Goal: Information Seeking & Learning: Learn about a topic

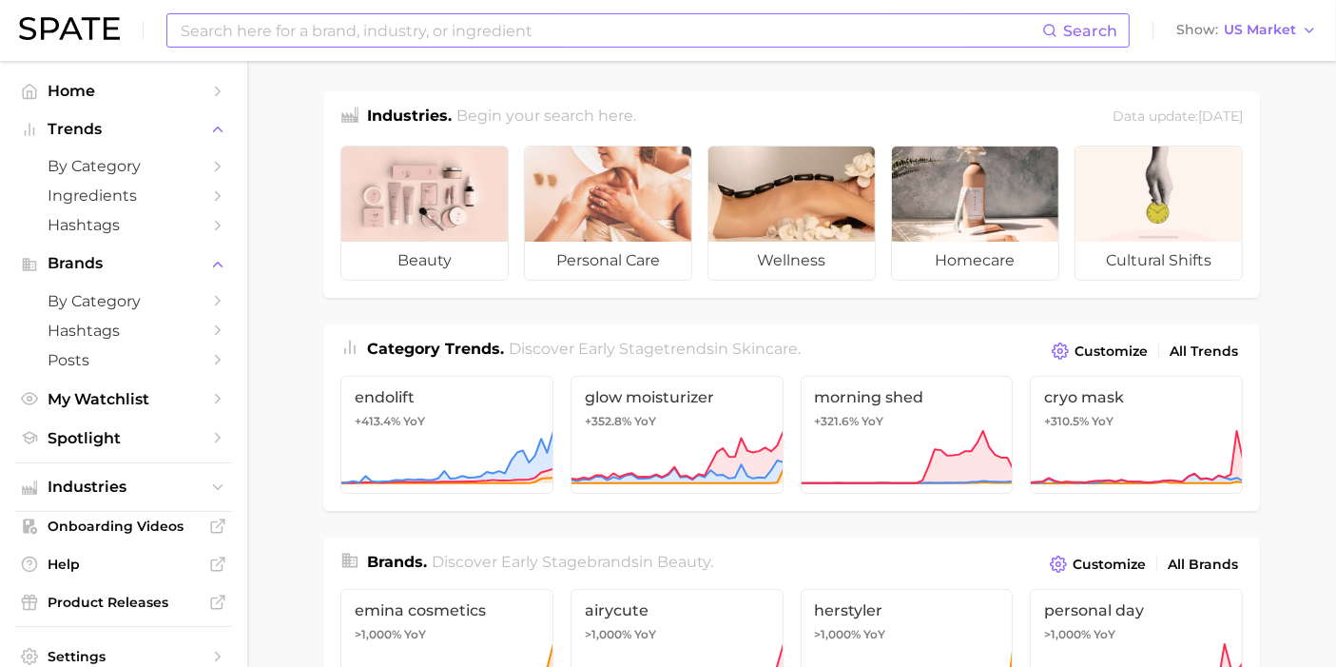
click at [511, 24] on input at bounding box center [610, 30] width 863 height 32
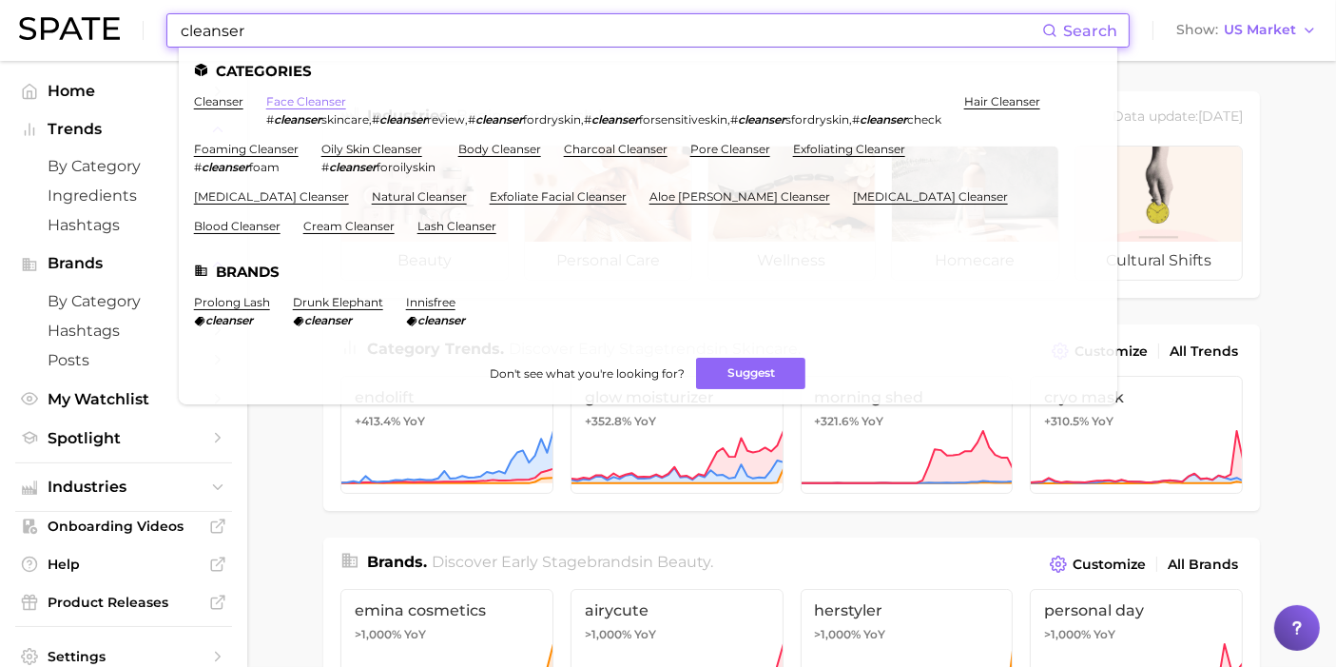
type input "cleanser"
click at [328, 100] on link "face cleanser" at bounding box center [306, 101] width 80 height 14
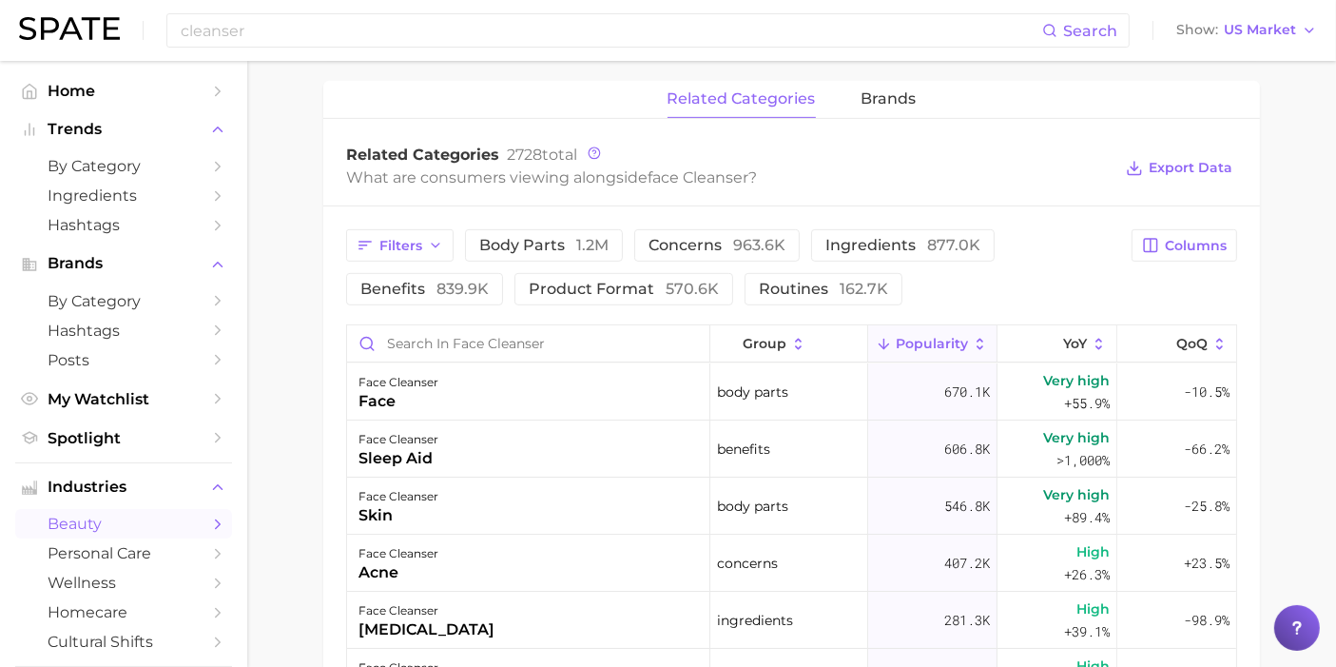
scroll to position [951, 0]
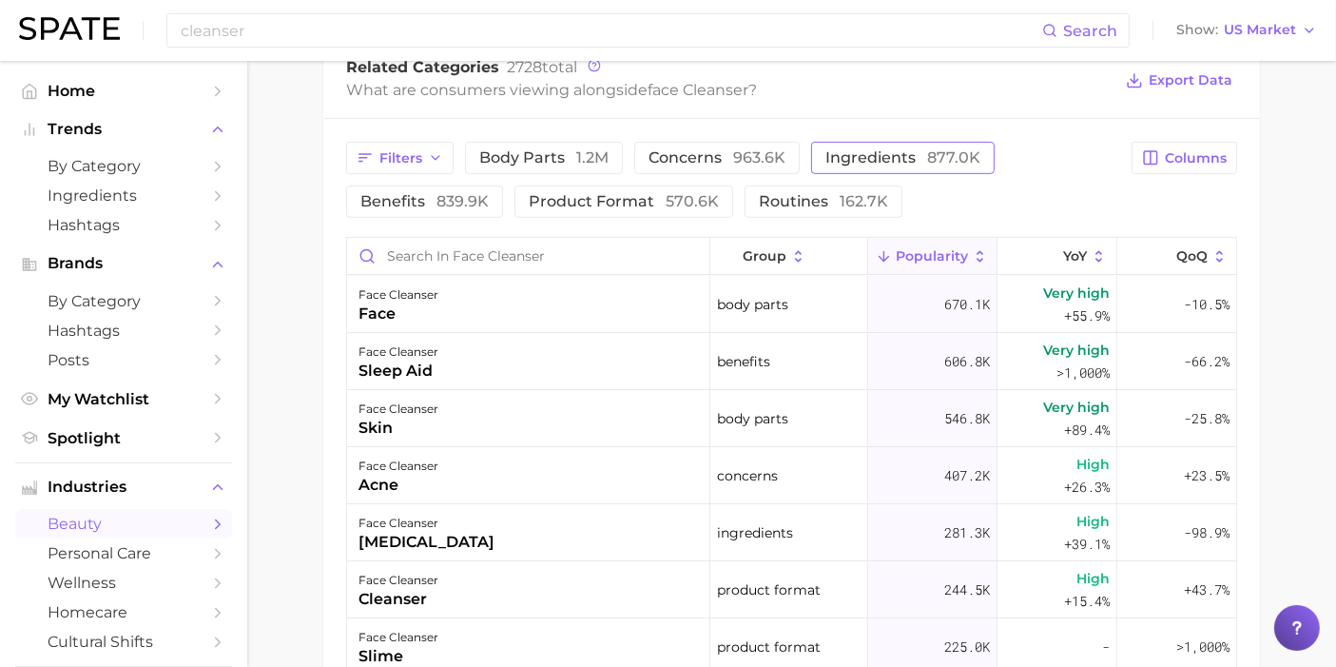
click at [885, 150] on span "ingredients 877.0k" at bounding box center [902, 157] width 155 height 15
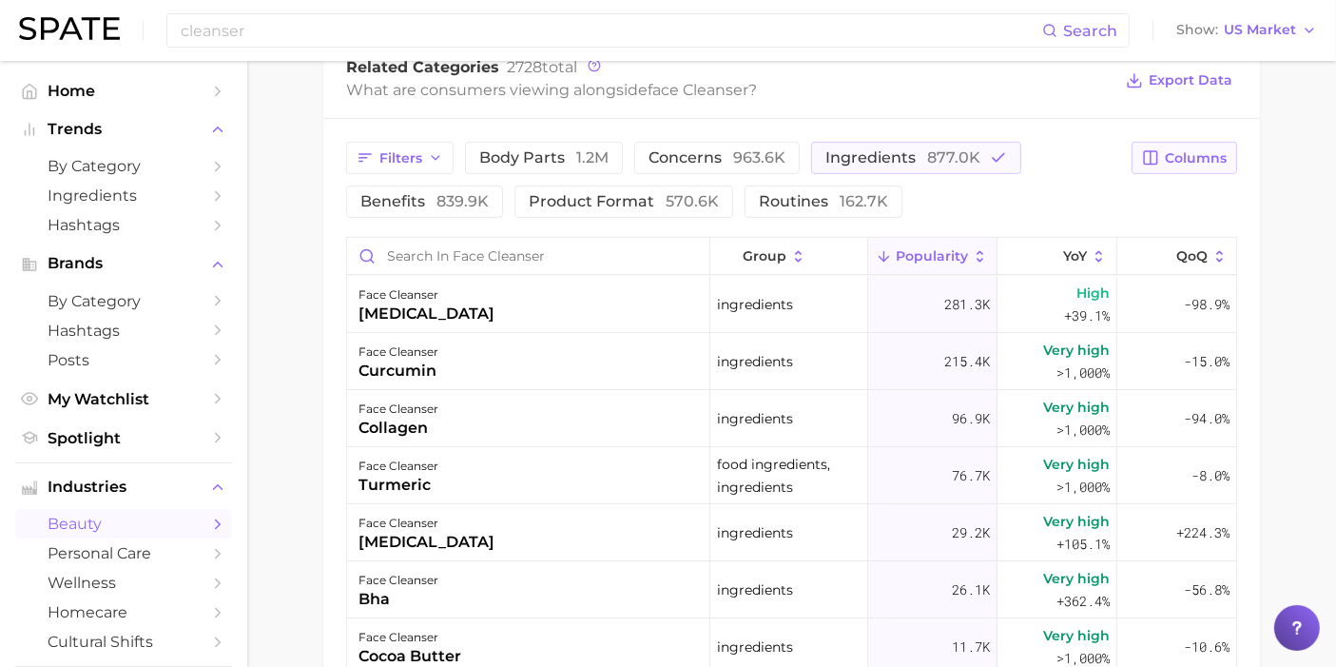
click at [1162, 161] on button "Columns" at bounding box center [1185, 158] width 106 height 32
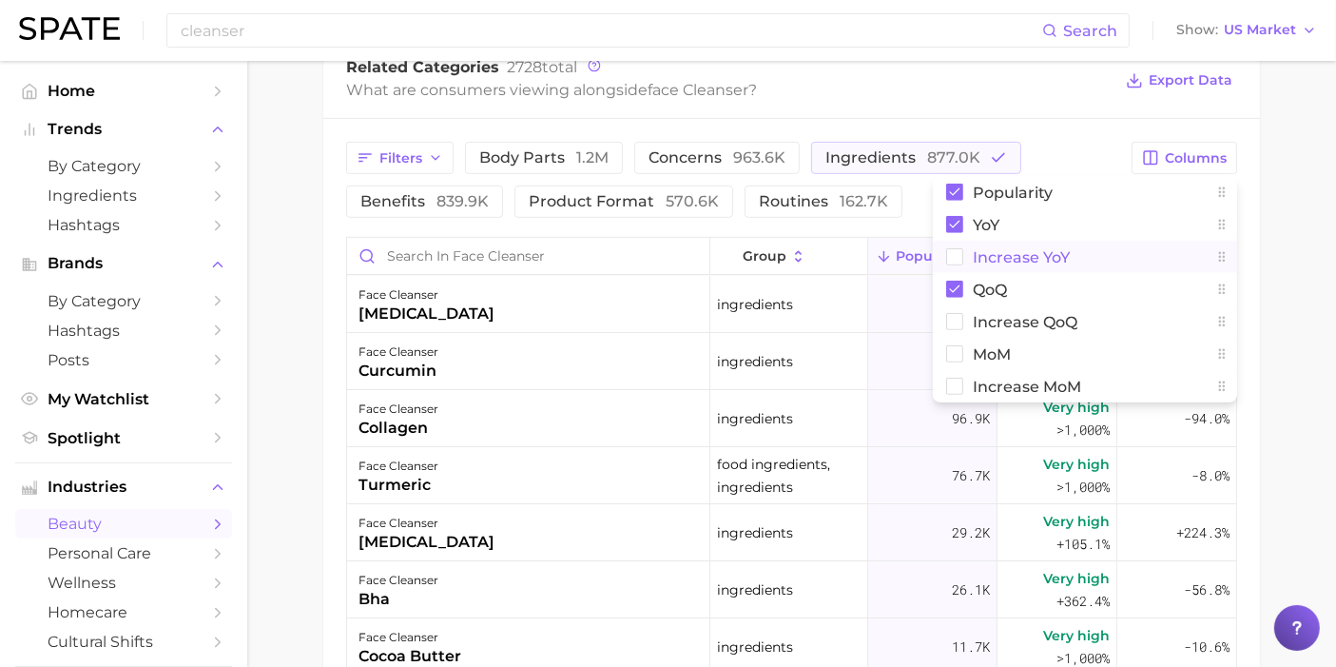
click at [961, 261] on rect at bounding box center [955, 257] width 16 height 16
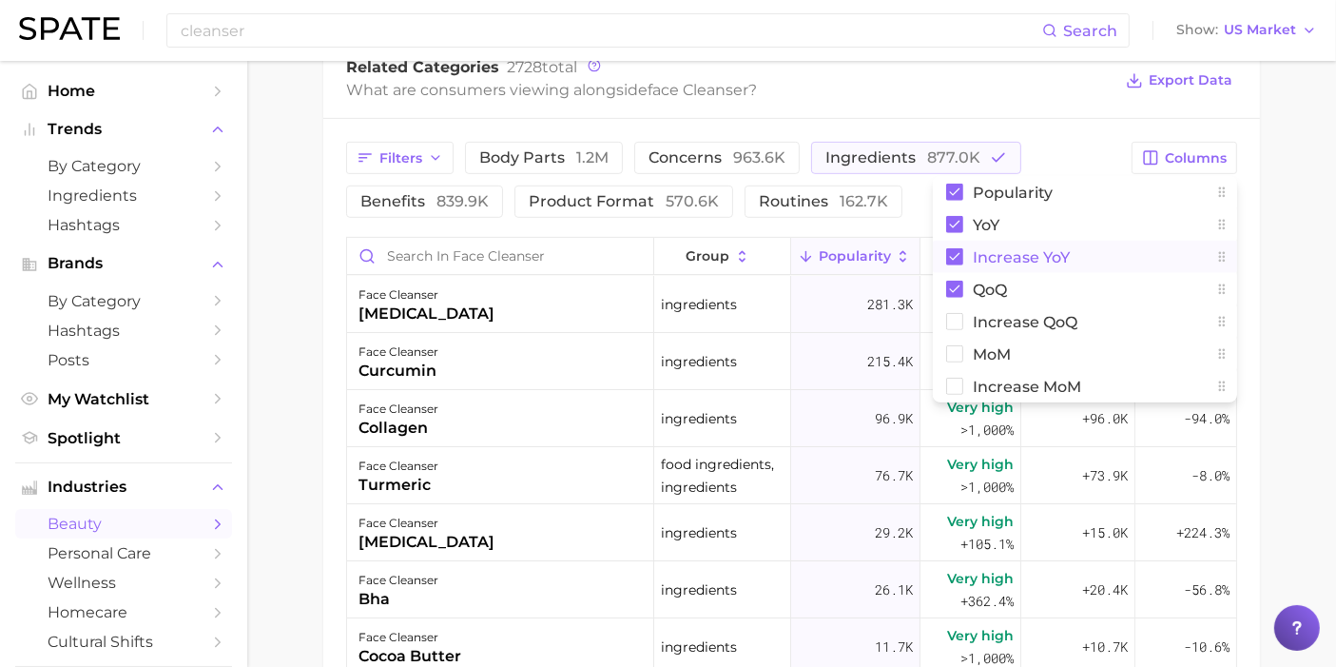
click at [1267, 226] on main "1. skincare 2. face products 3. cleansing products 4. face cleanser Overview Go…" at bounding box center [791, 65] width 1089 height 1911
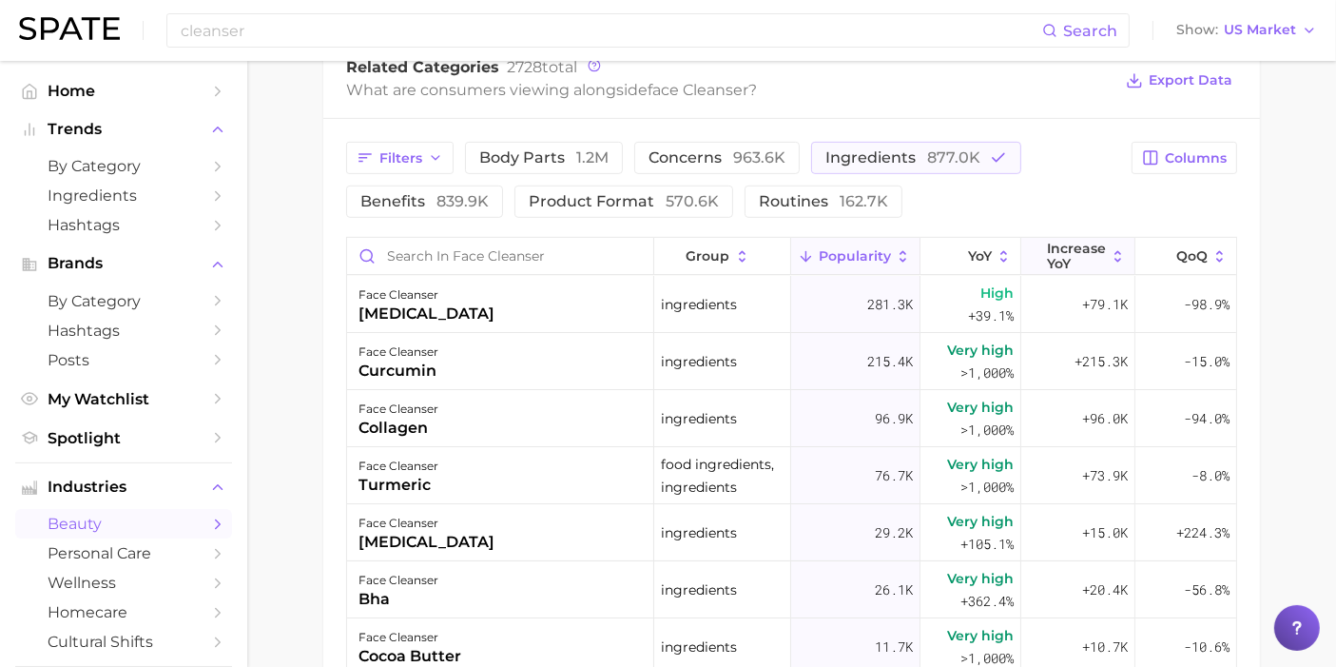
click at [1047, 257] on span "Increase YoY" at bounding box center [1076, 256] width 59 height 30
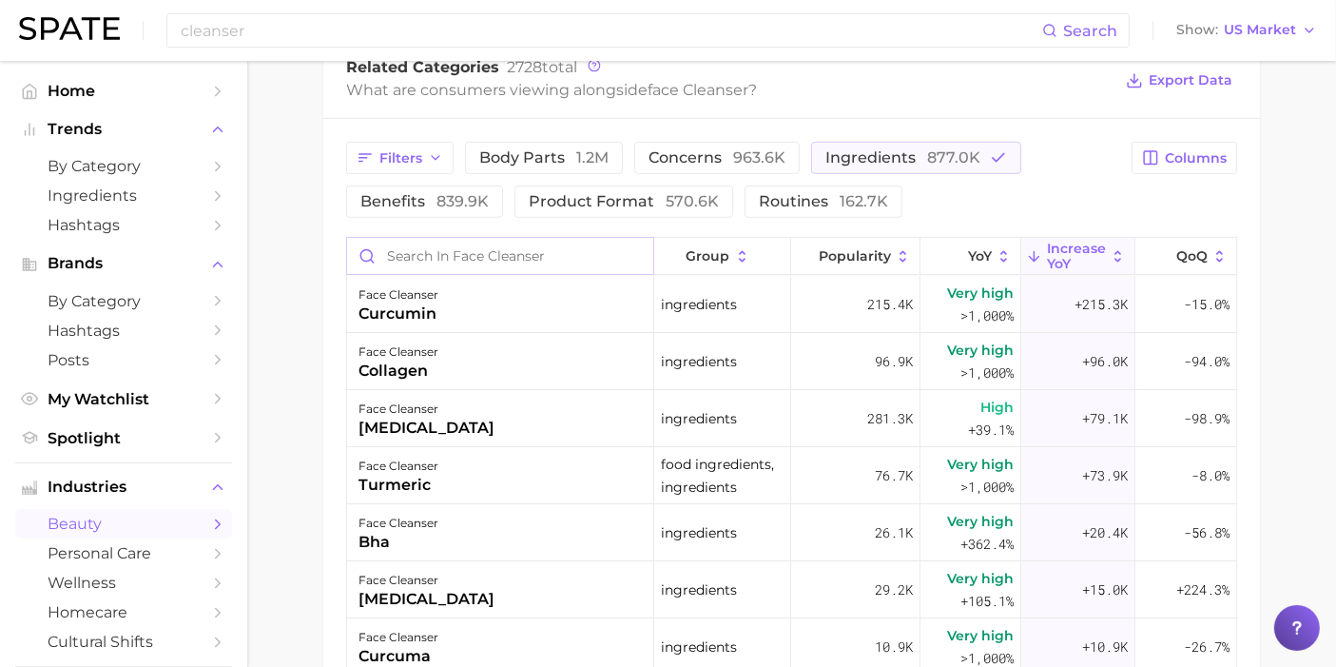
click at [434, 266] on input "Search in face cleanser" at bounding box center [500, 256] width 306 height 36
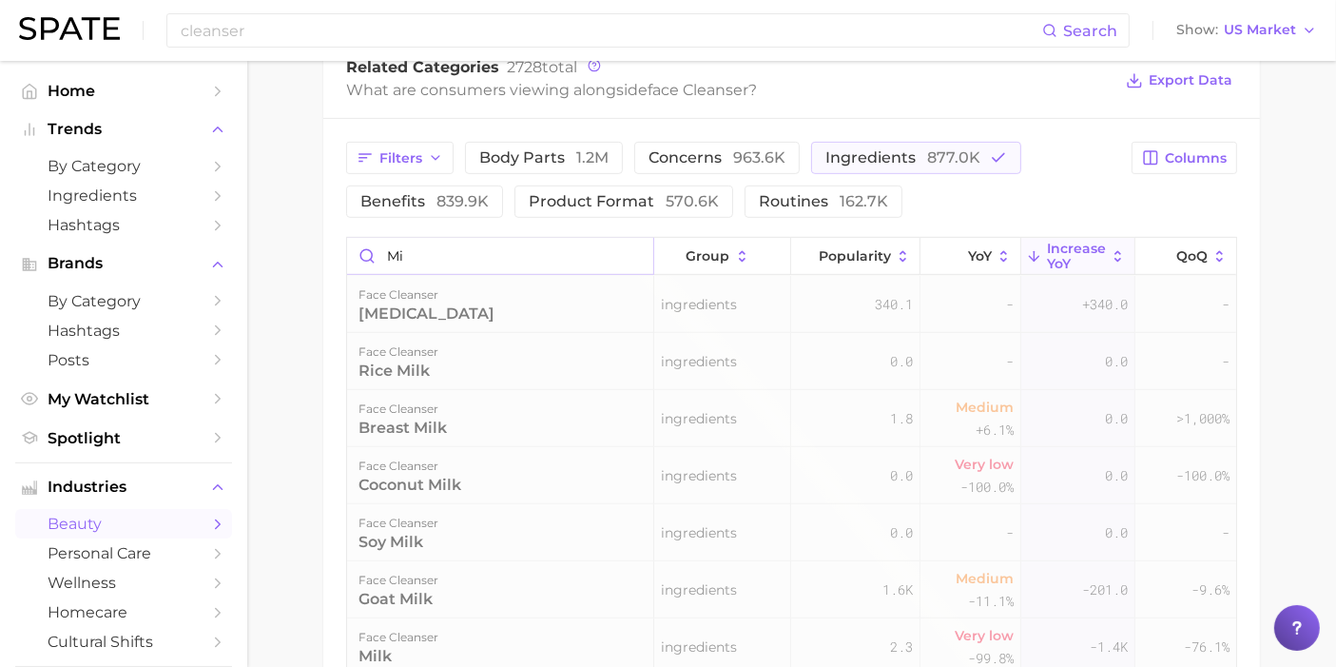
type input "m"
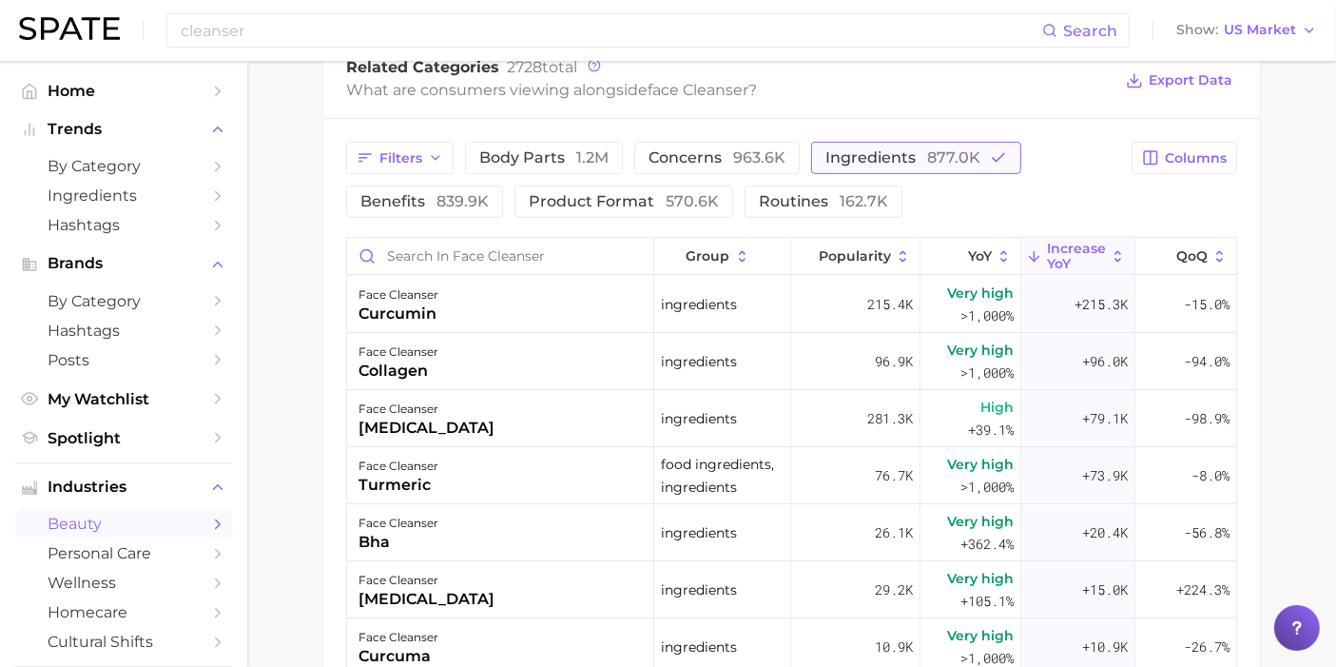
click at [866, 157] on span "ingredients 877.0k" at bounding box center [902, 157] width 155 height 15
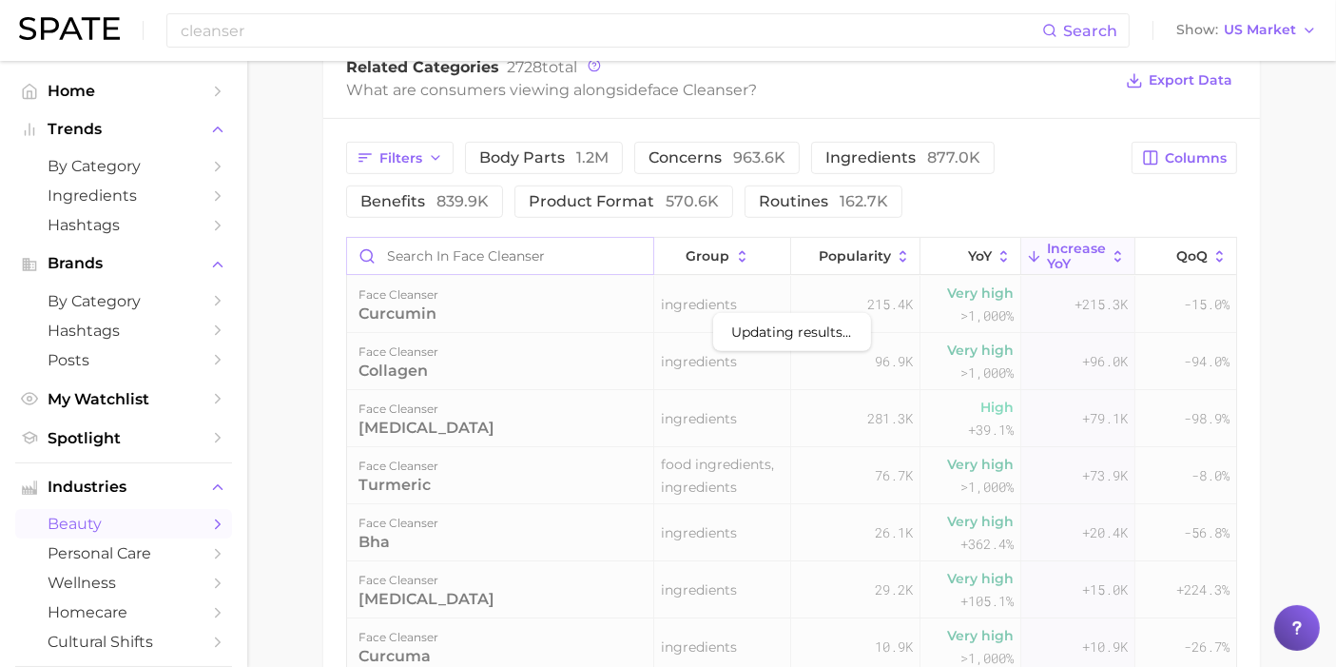
click at [456, 263] on input "Search in face cleanser" at bounding box center [500, 256] width 306 height 36
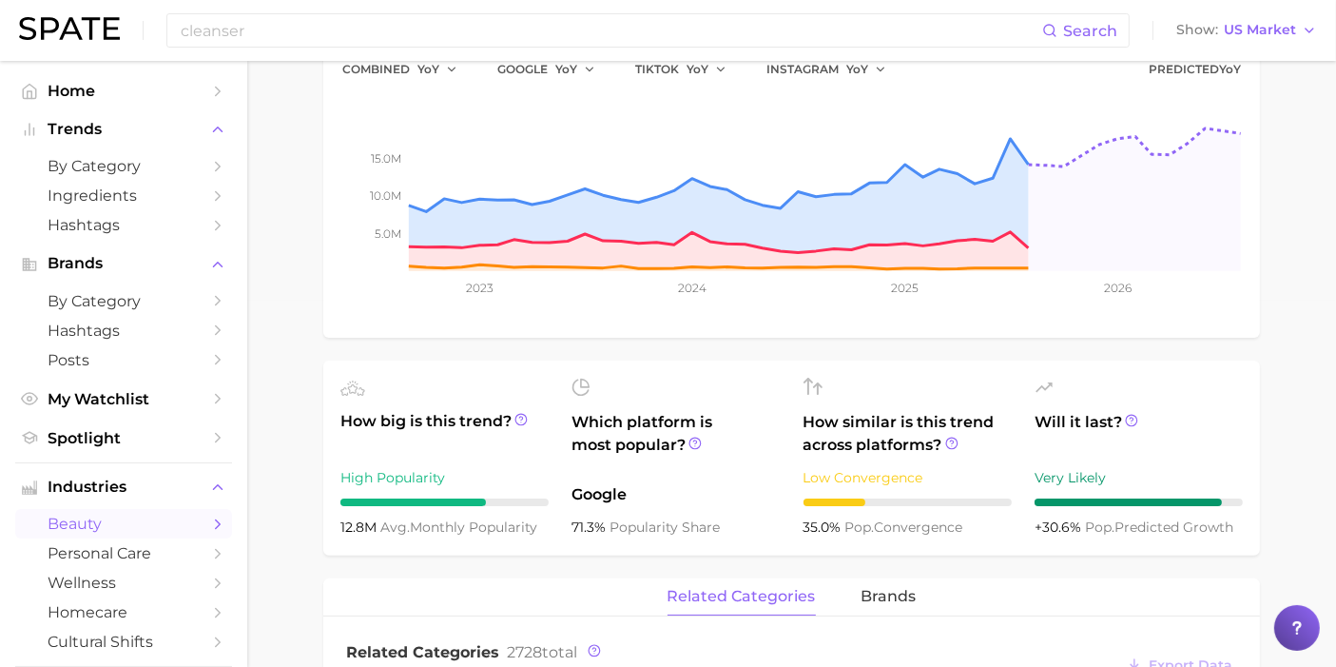
scroll to position [0, 0]
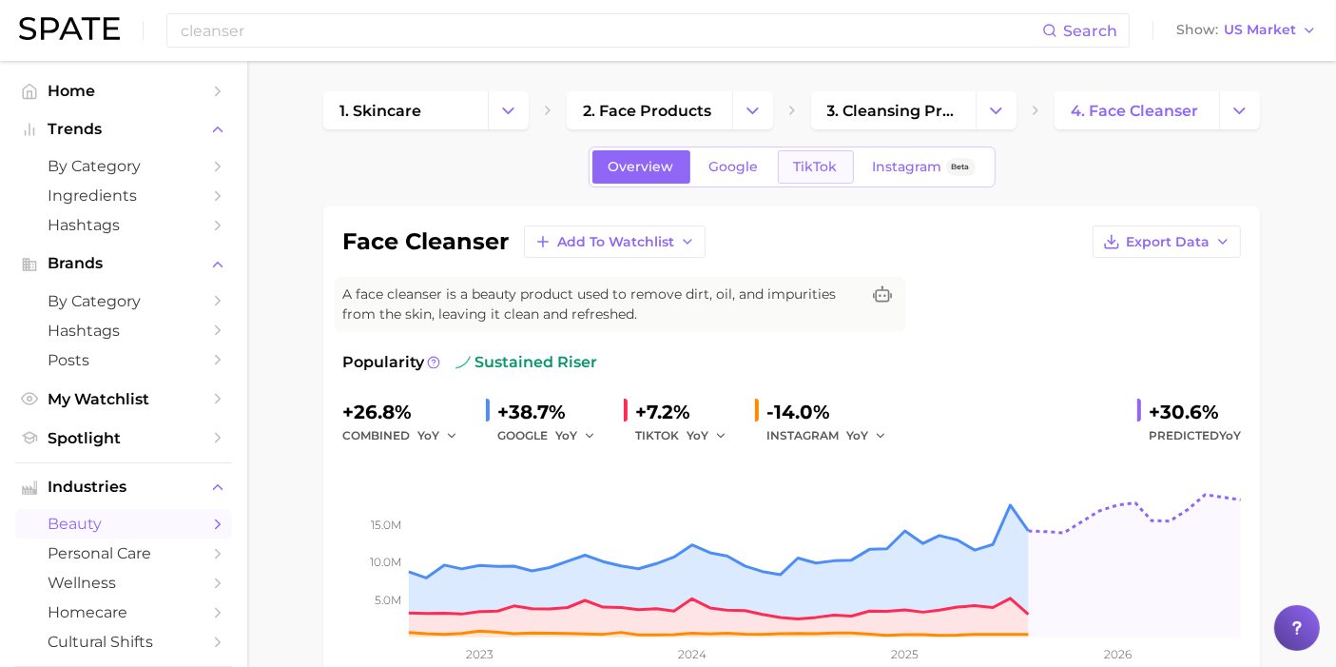
type input "milky"
click at [815, 166] on span "TikTok" at bounding box center [816, 167] width 44 height 16
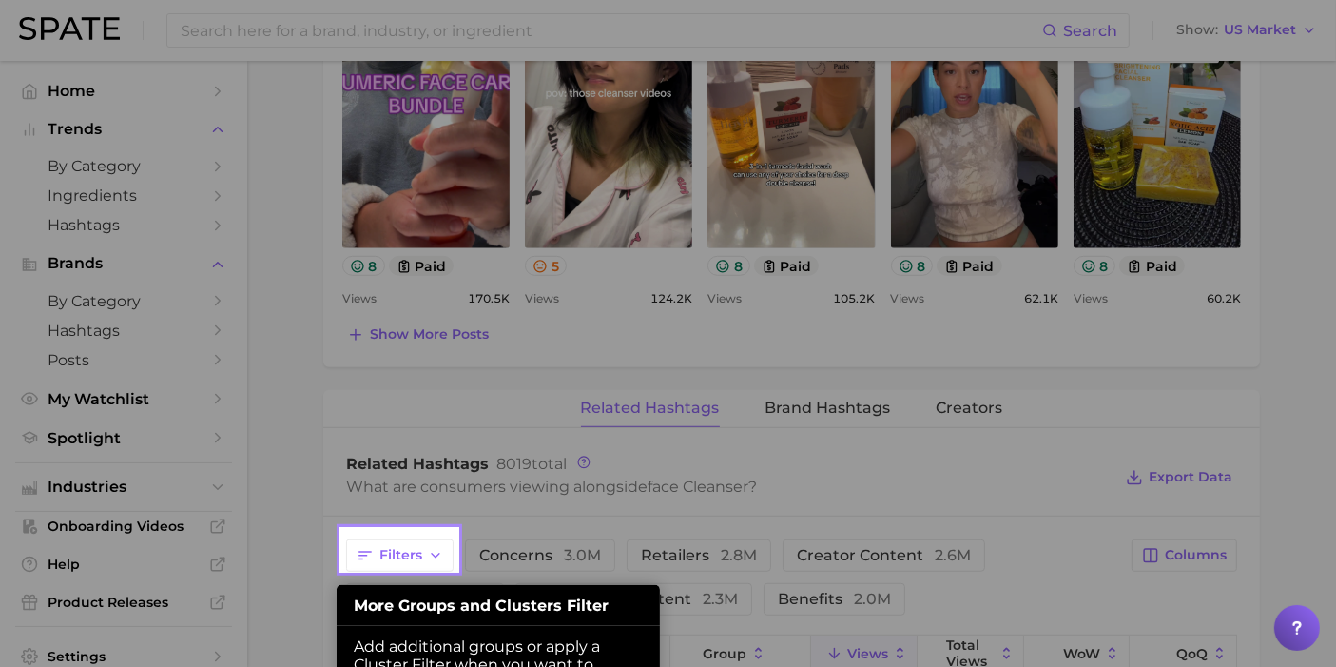
scroll to position [1405, 0]
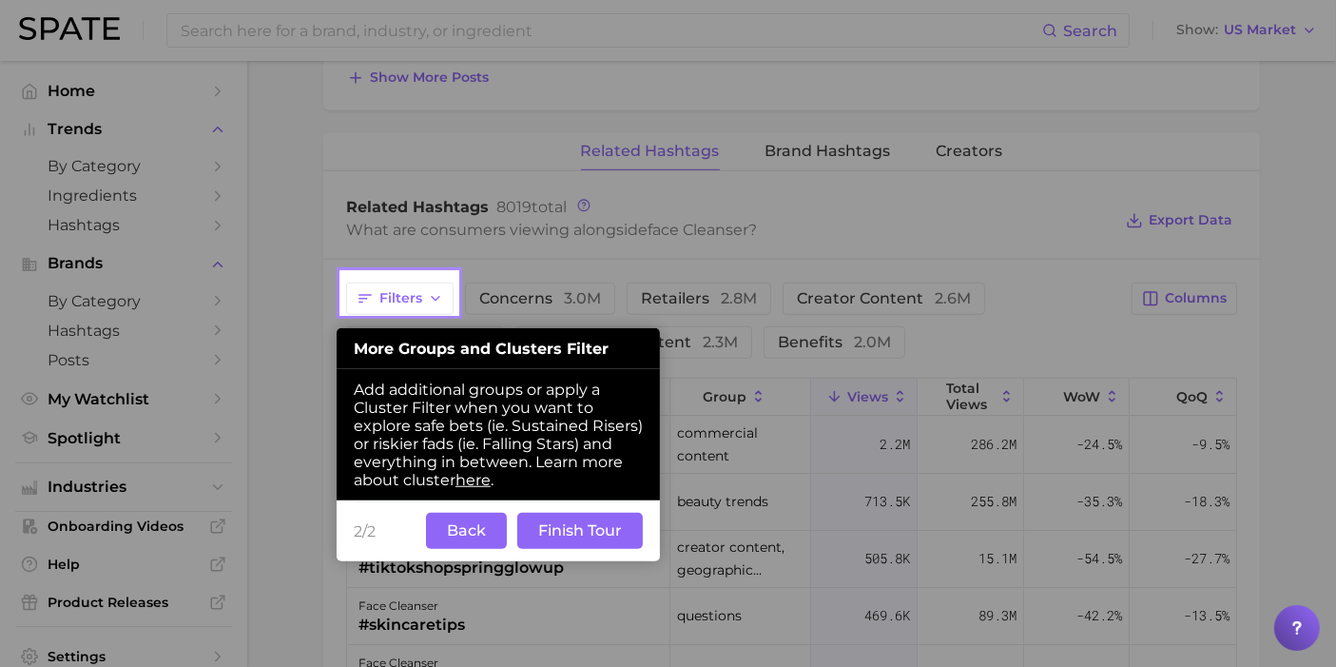
click at [482, 533] on button "Back" at bounding box center [466, 531] width 81 height 36
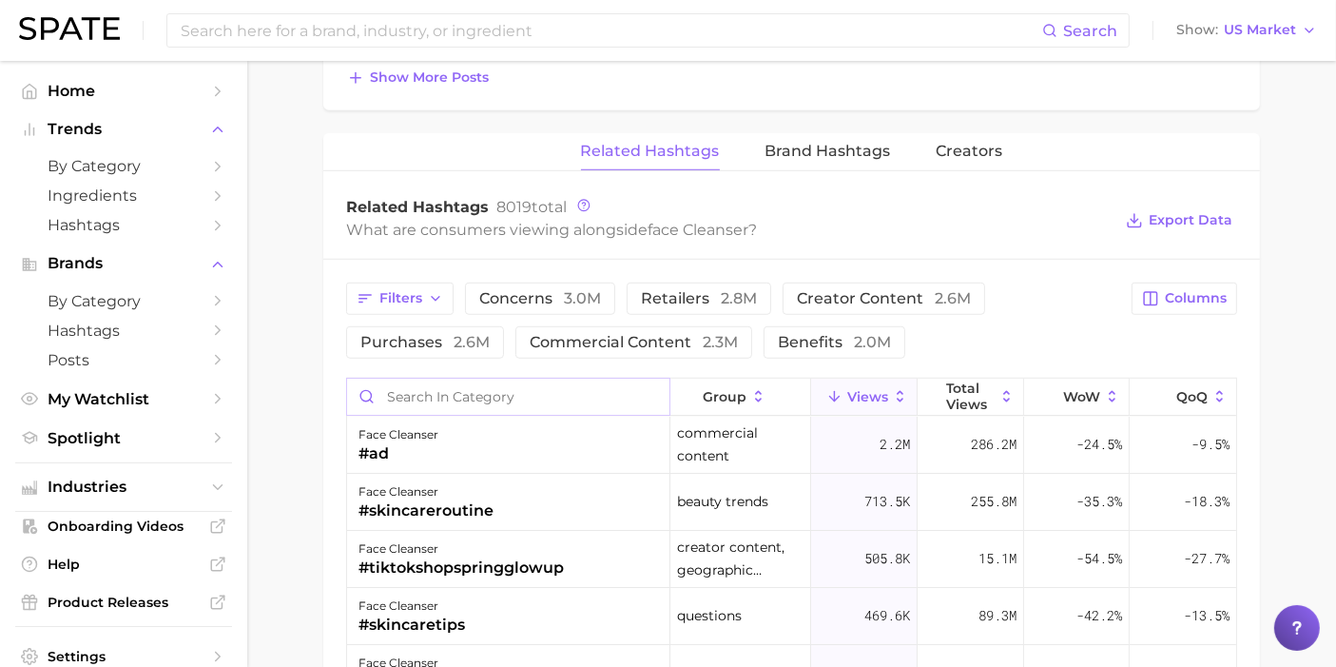
click at [507, 391] on input "Search in category" at bounding box center [508, 396] width 322 height 36
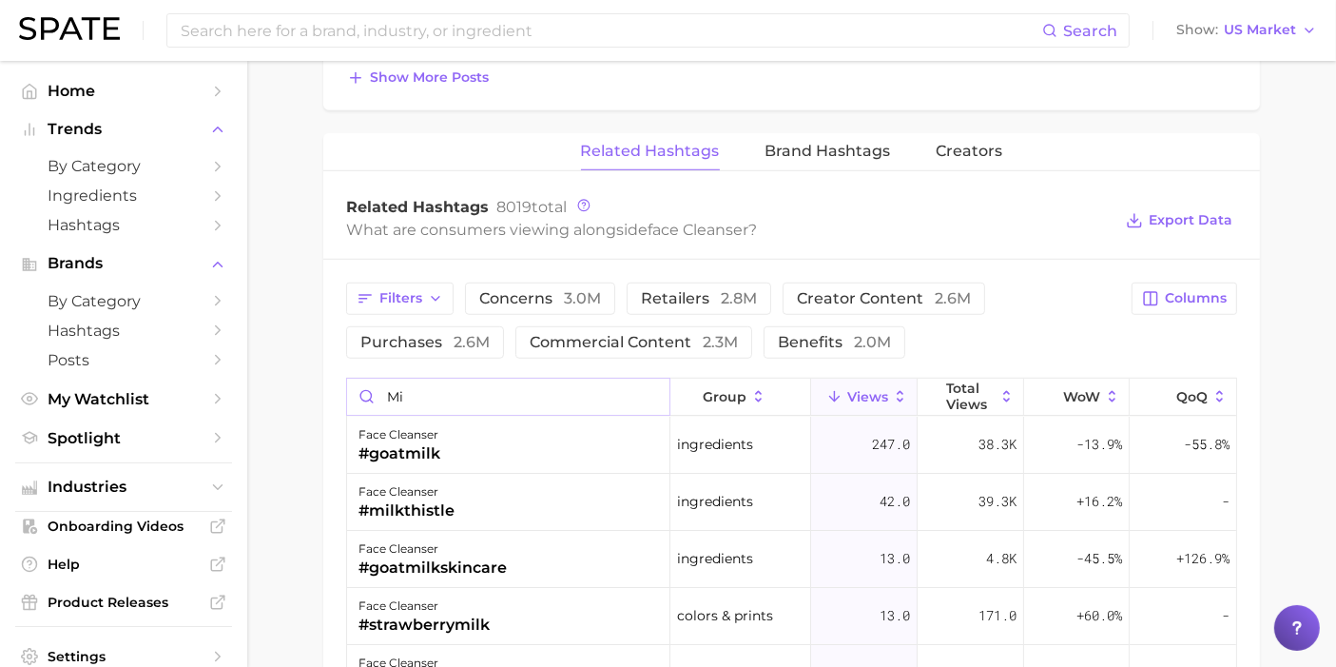
type input "m"
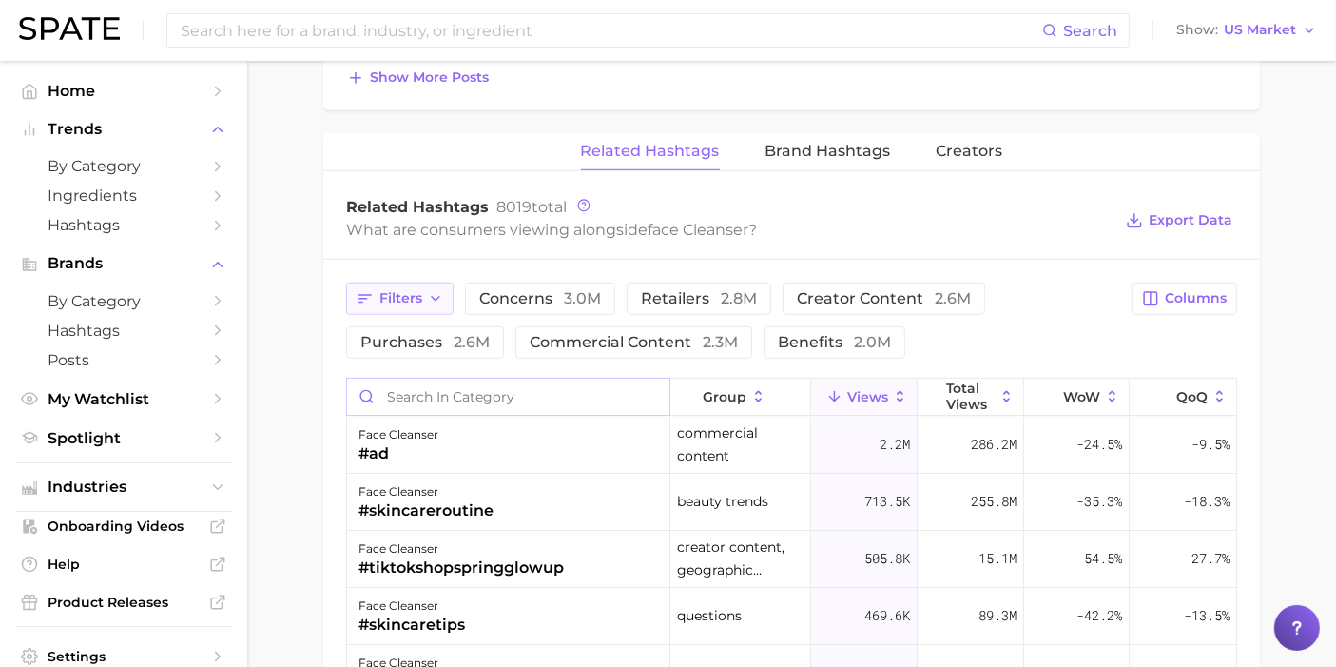
click at [425, 294] on button "Filters" at bounding box center [399, 298] width 107 height 32
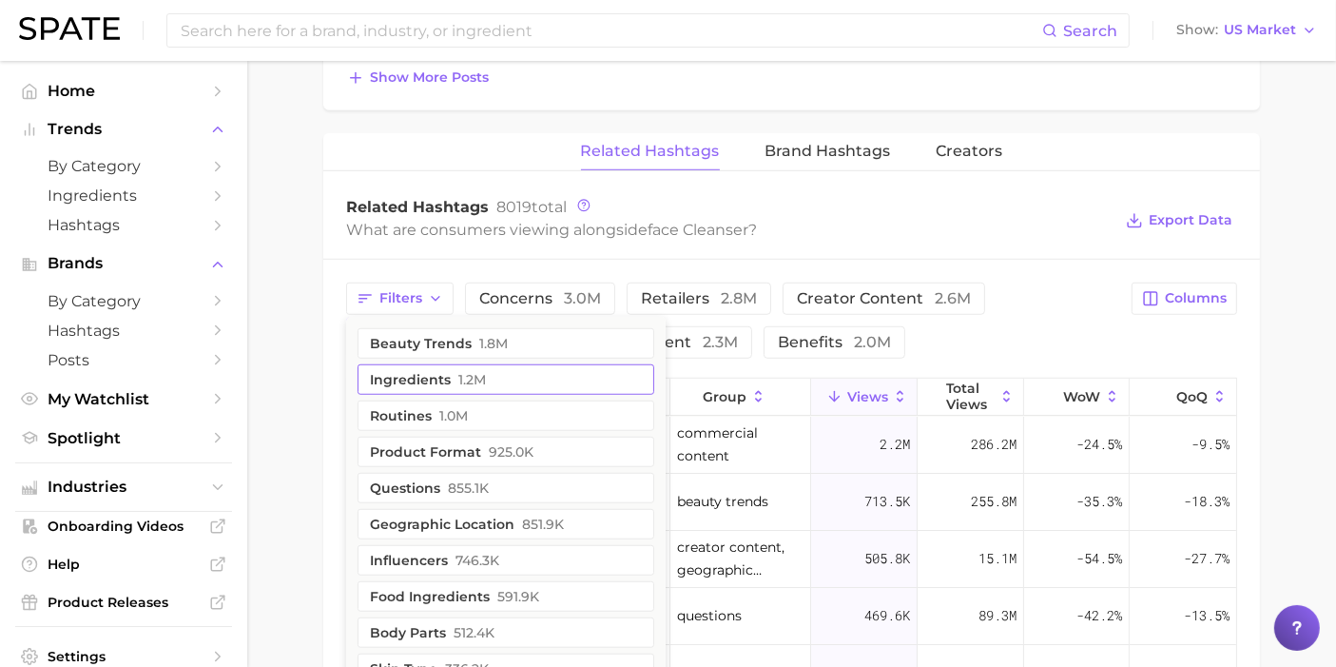
click at [436, 370] on button "ingredients 1.2m" at bounding box center [506, 379] width 297 height 30
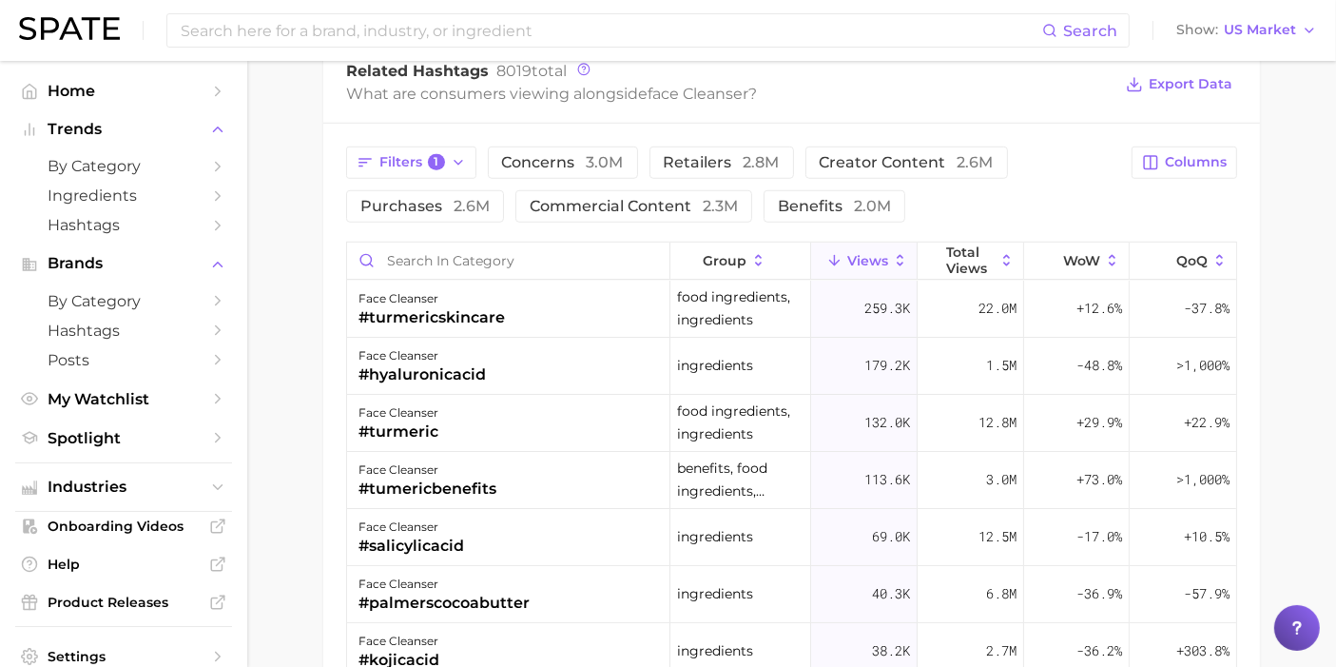
scroll to position [1616, 0]
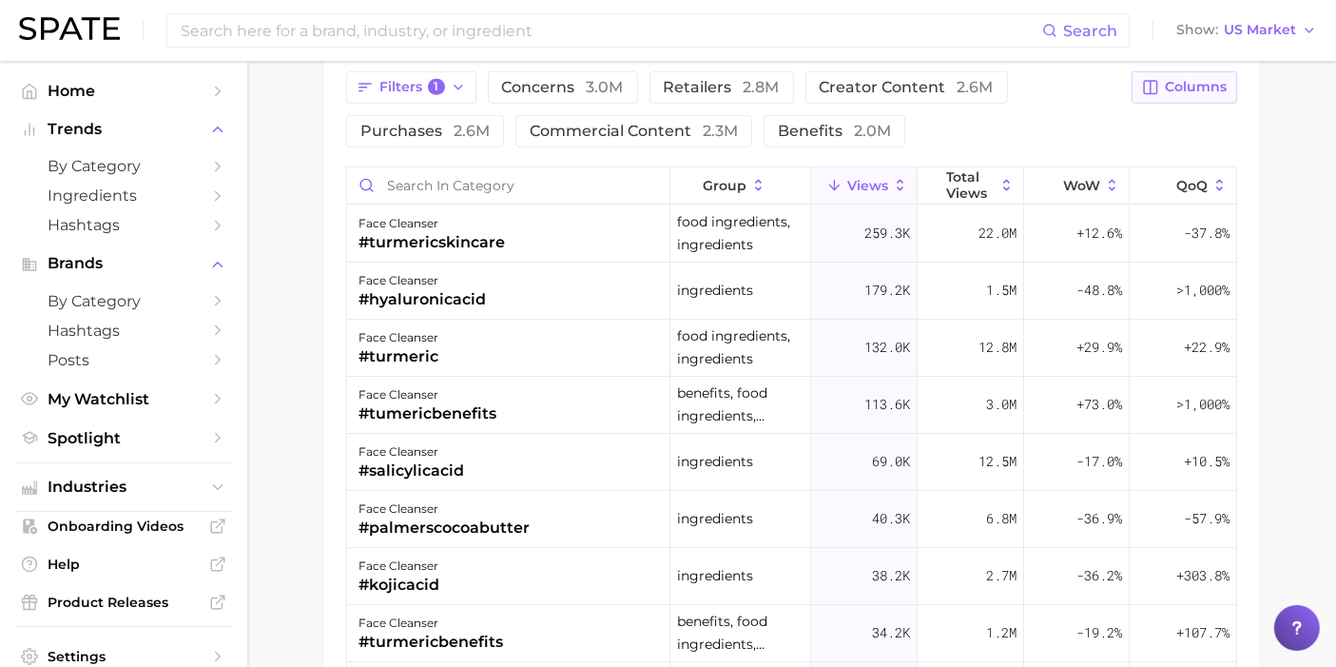
click at [1173, 86] on span "Columns" at bounding box center [1196, 87] width 62 height 16
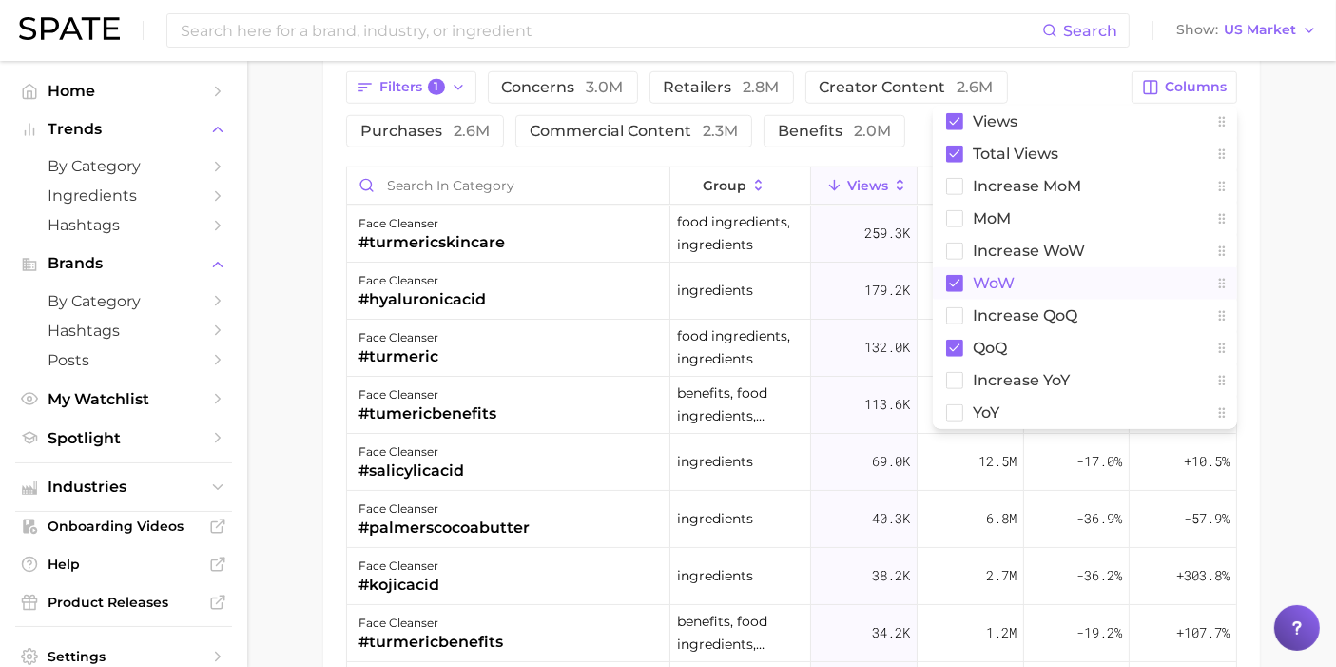
click at [960, 277] on rect at bounding box center [954, 283] width 17 height 17
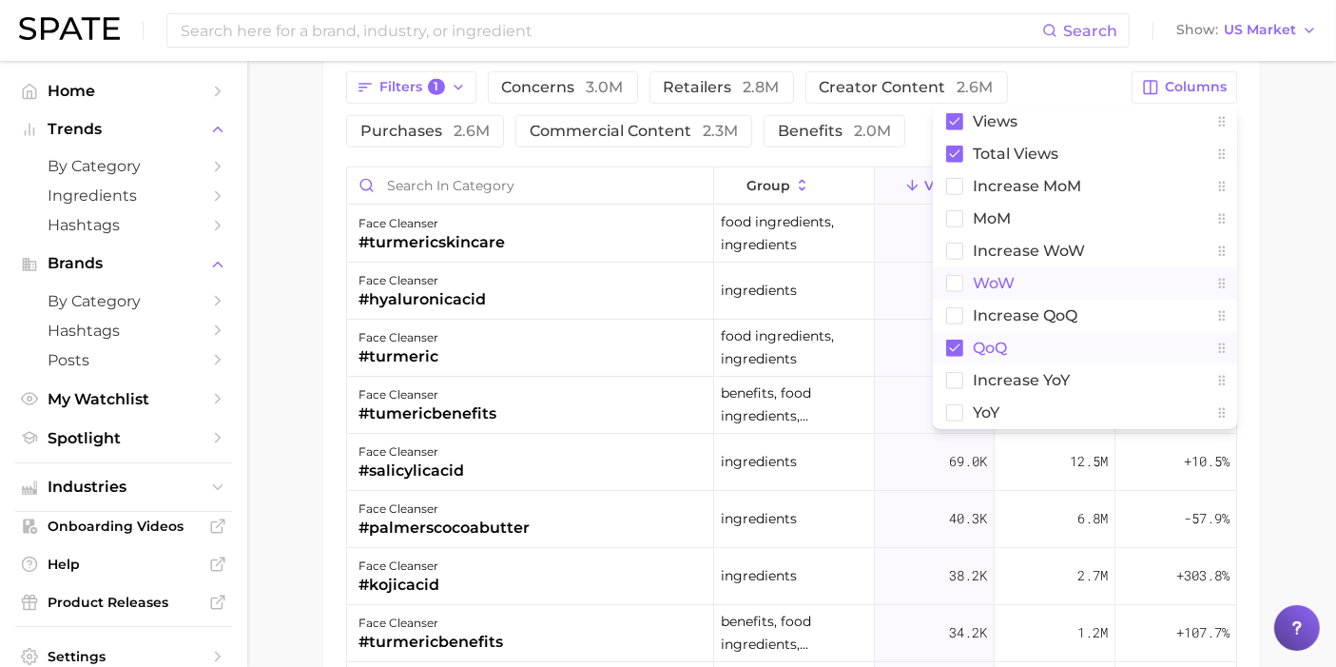
click at [959, 354] on button "QoQ" at bounding box center [1085, 348] width 304 height 32
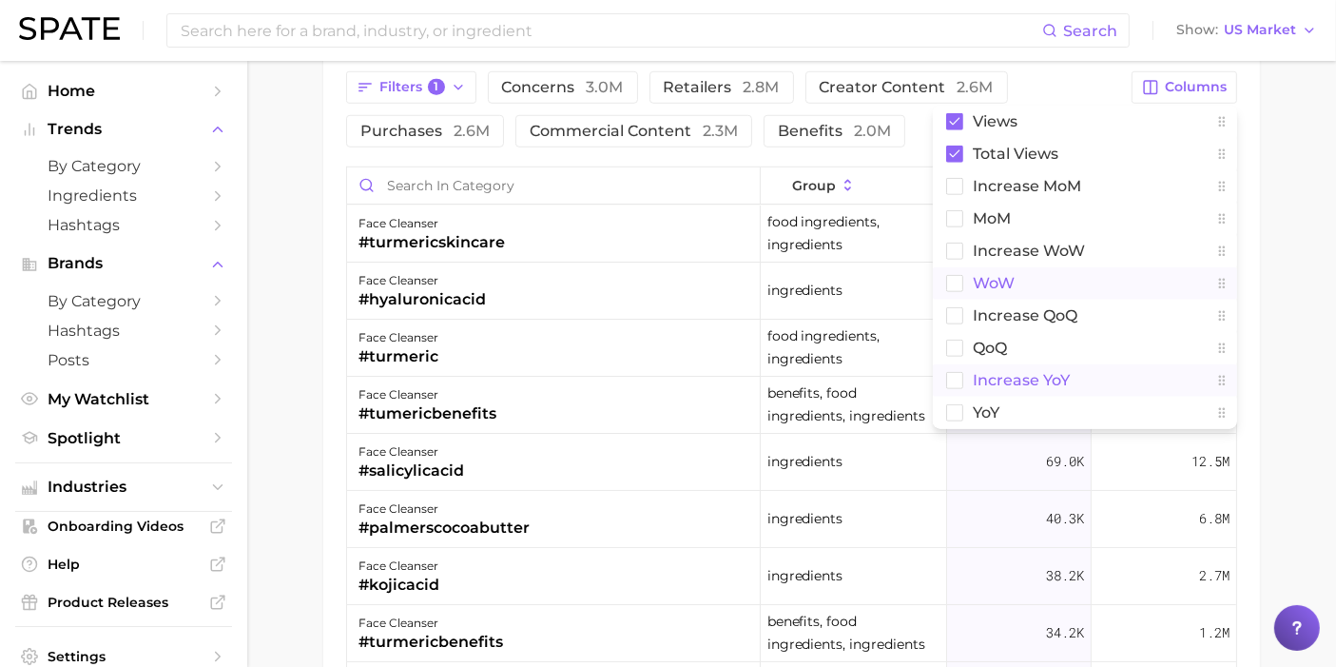
click at [956, 372] on rect at bounding box center [955, 380] width 16 height 16
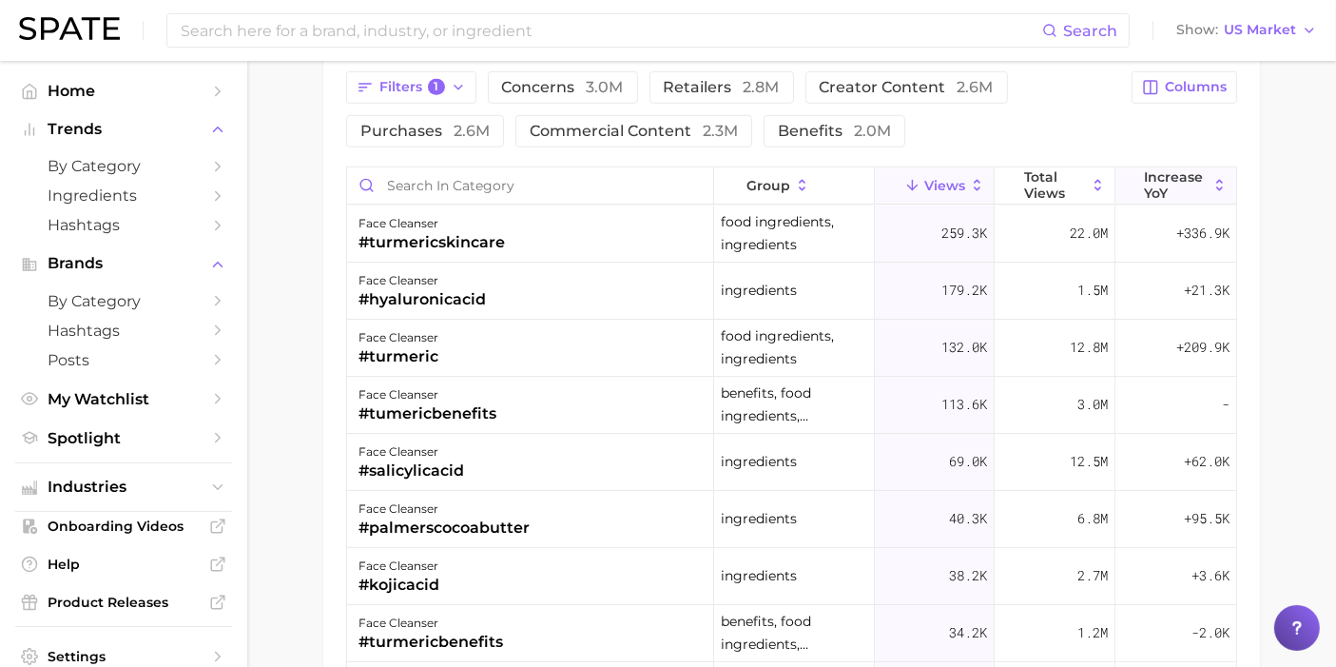
click at [1149, 175] on span "increase YoY" at bounding box center [1176, 184] width 63 height 30
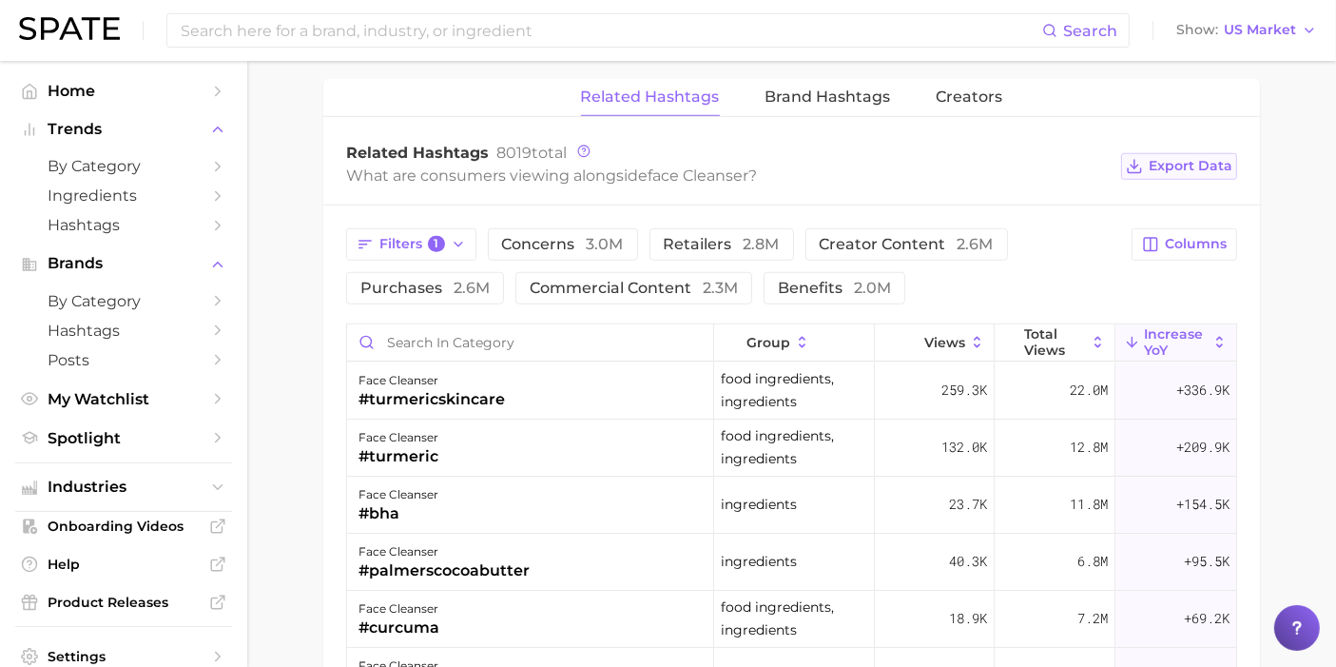
scroll to position [1364, 0]
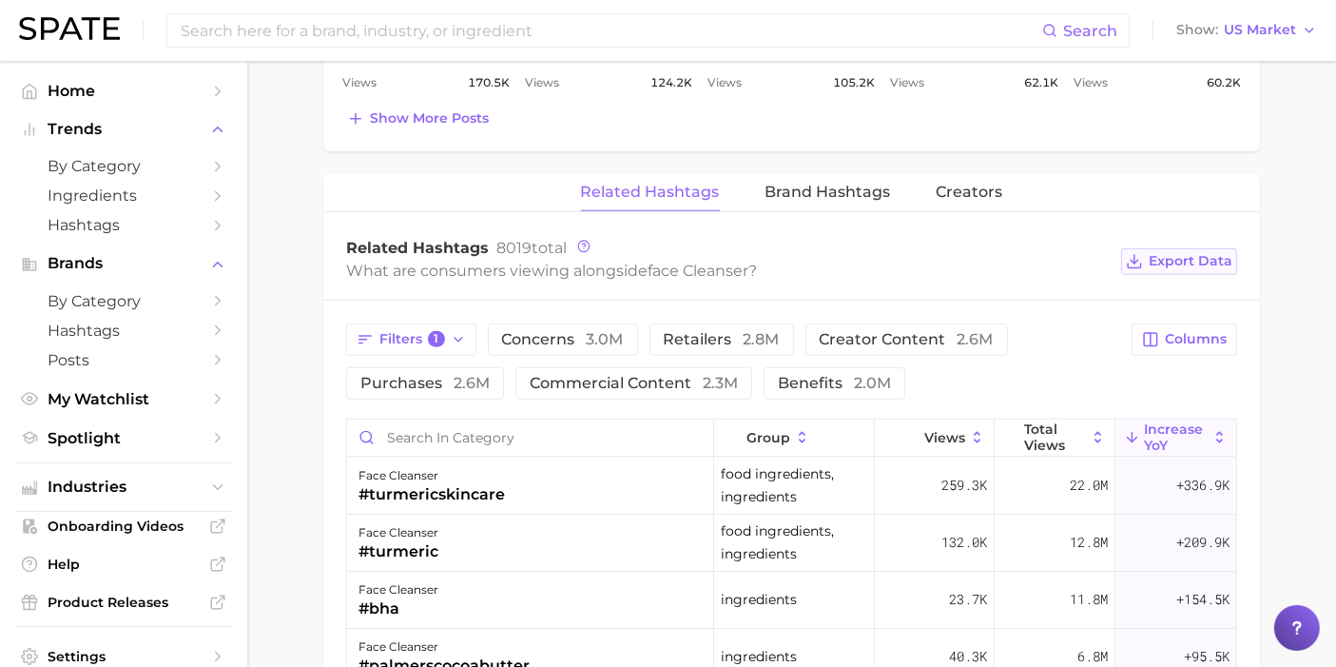
click at [1198, 253] on span "Export Data" at bounding box center [1191, 261] width 84 height 16
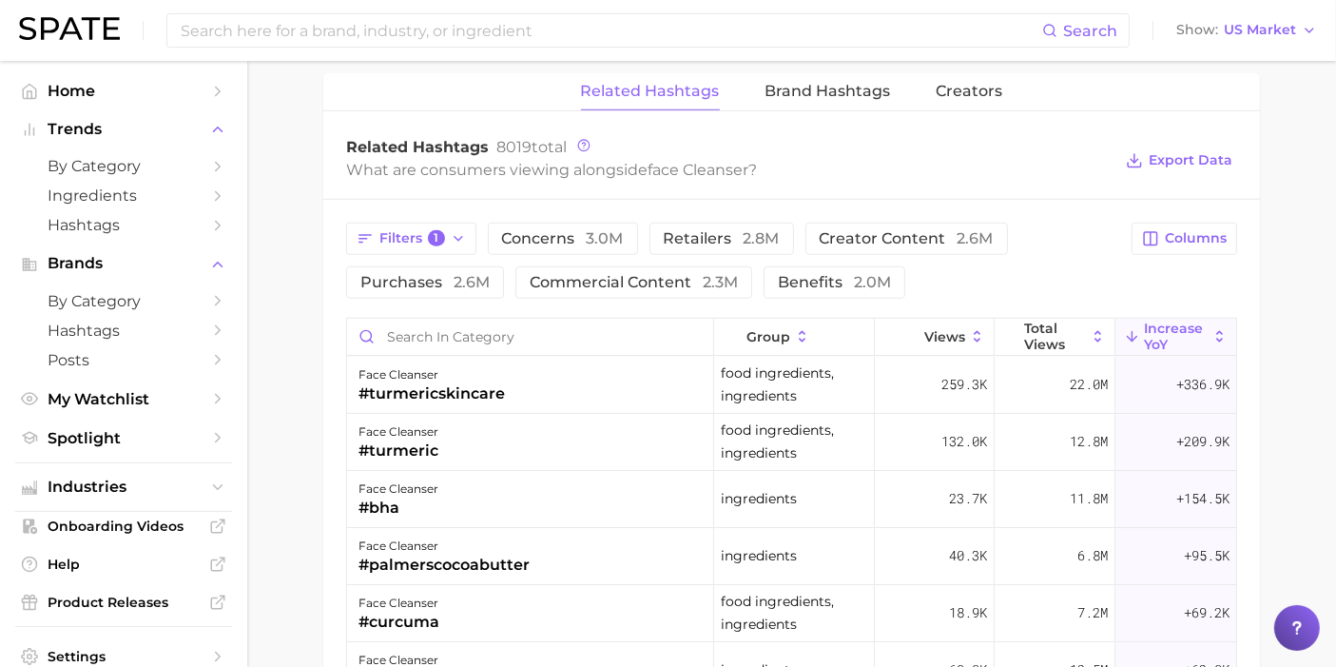
scroll to position [1479, 0]
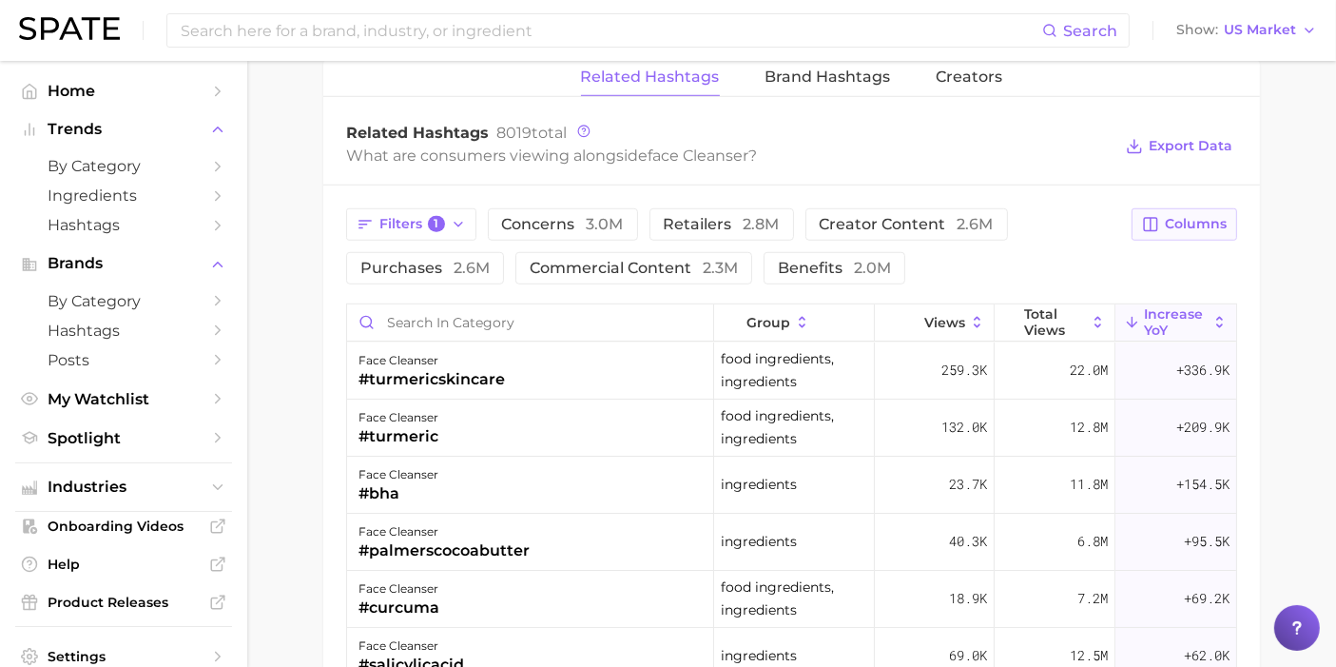
click at [1203, 221] on span "Columns" at bounding box center [1196, 224] width 62 height 16
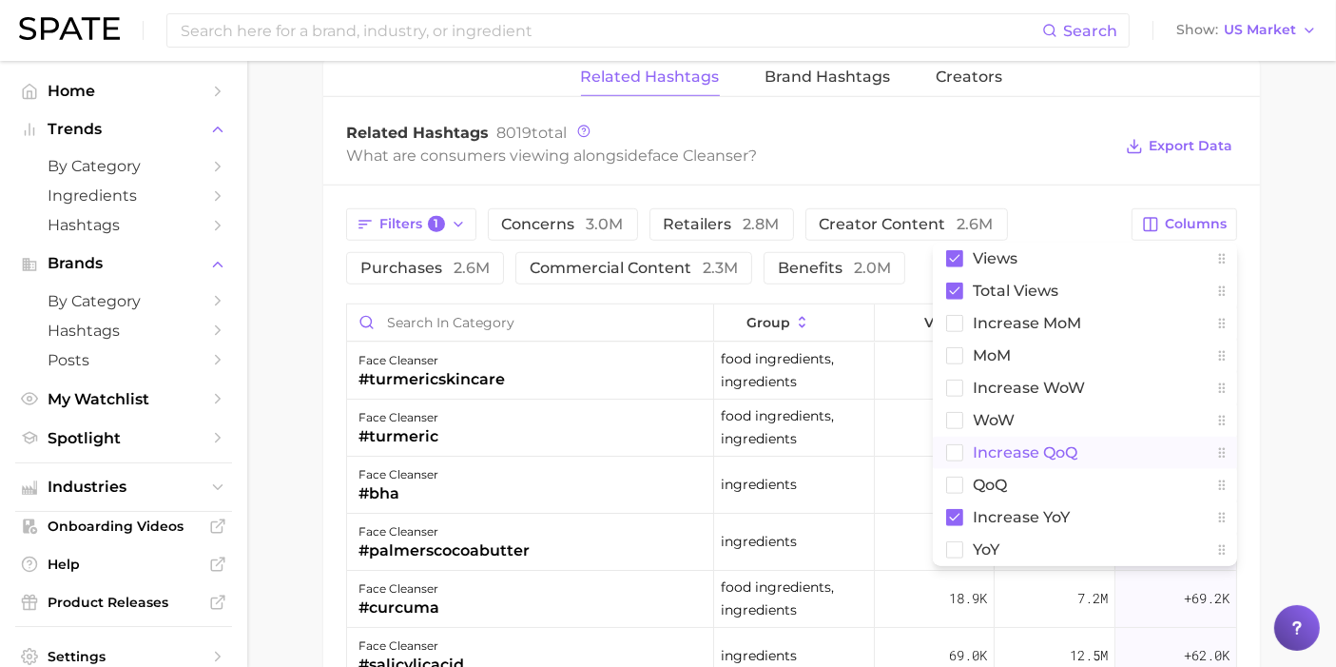
click at [960, 444] on rect at bounding box center [955, 452] width 16 height 16
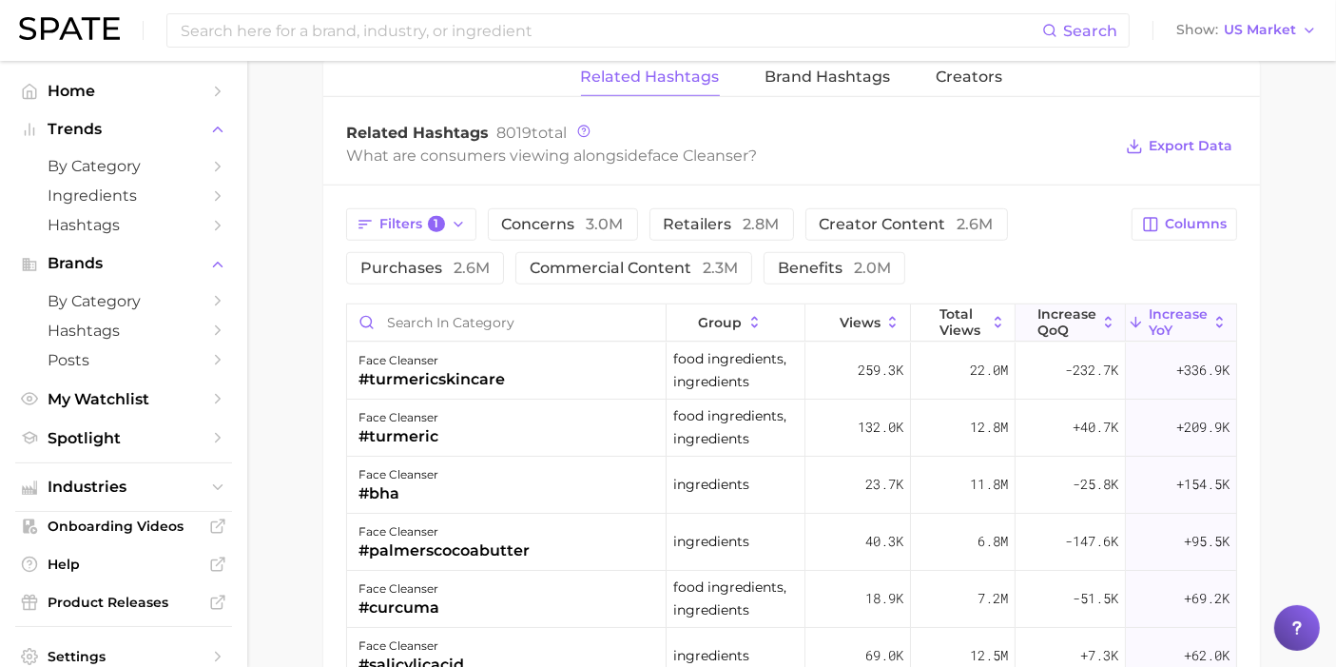
click at [1083, 318] on button "increase QoQ" at bounding box center [1071, 322] width 110 height 37
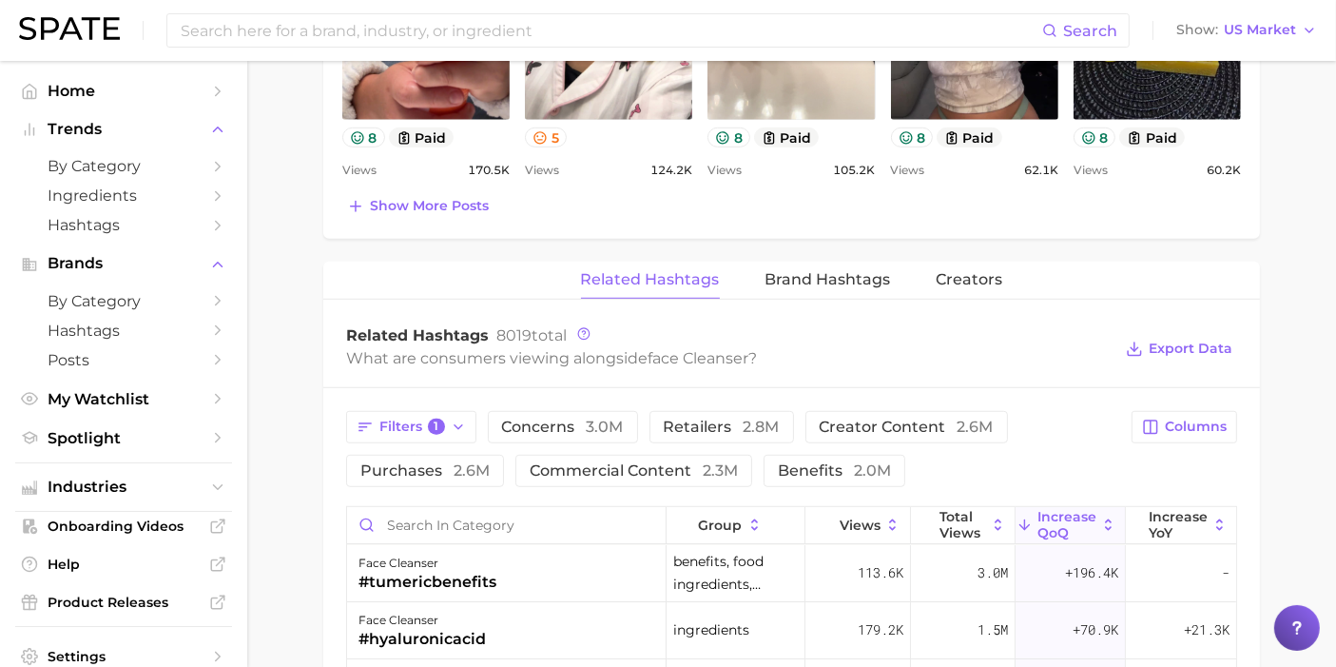
scroll to position [1268, 0]
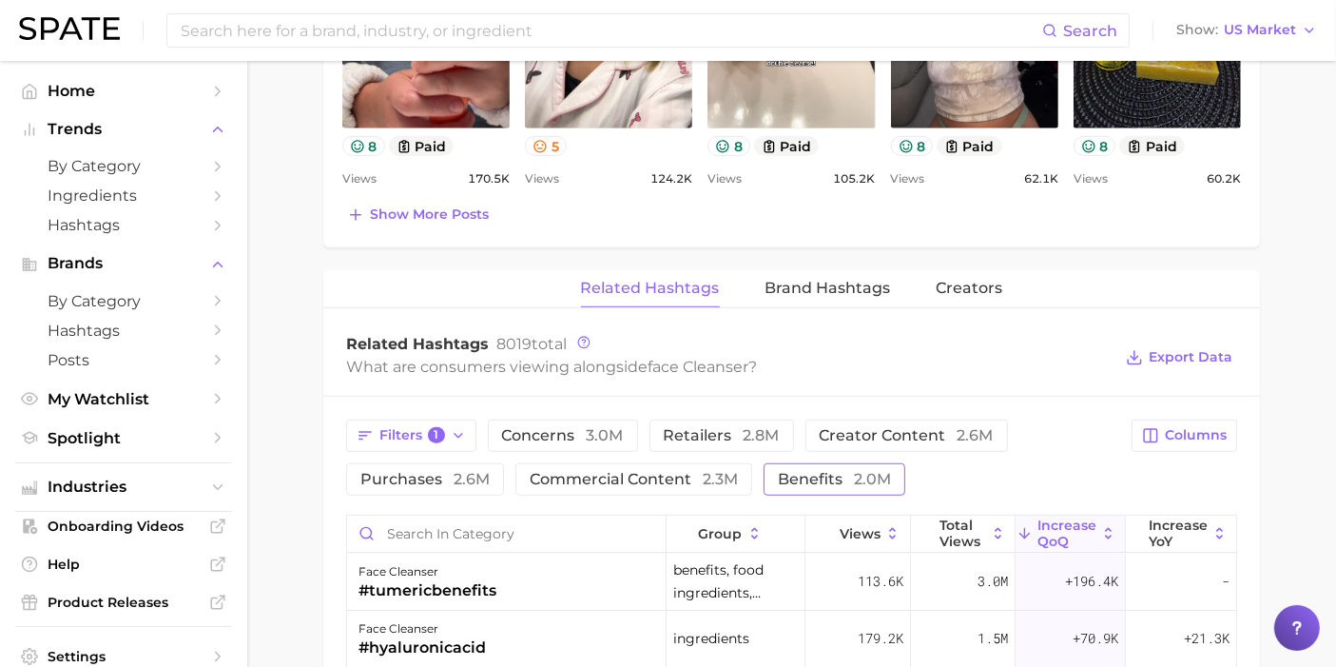
click at [854, 479] on span "2.0m" at bounding box center [872, 479] width 37 height 18
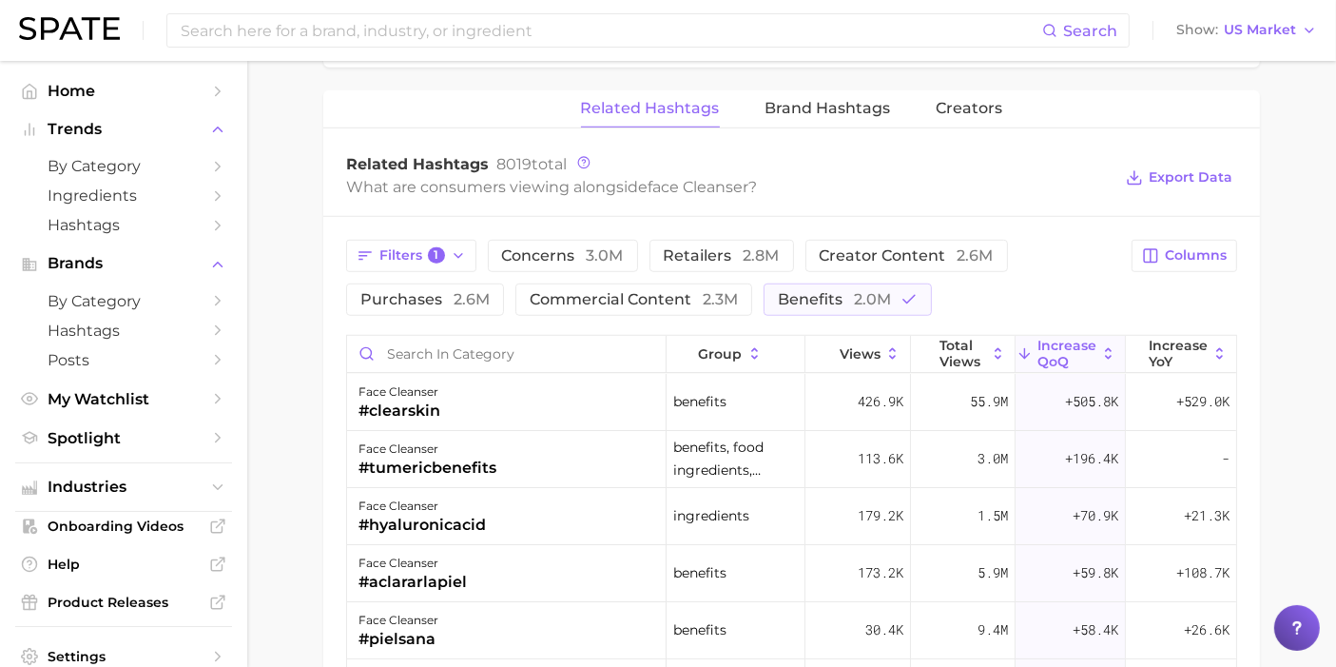
scroll to position [1479, 0]
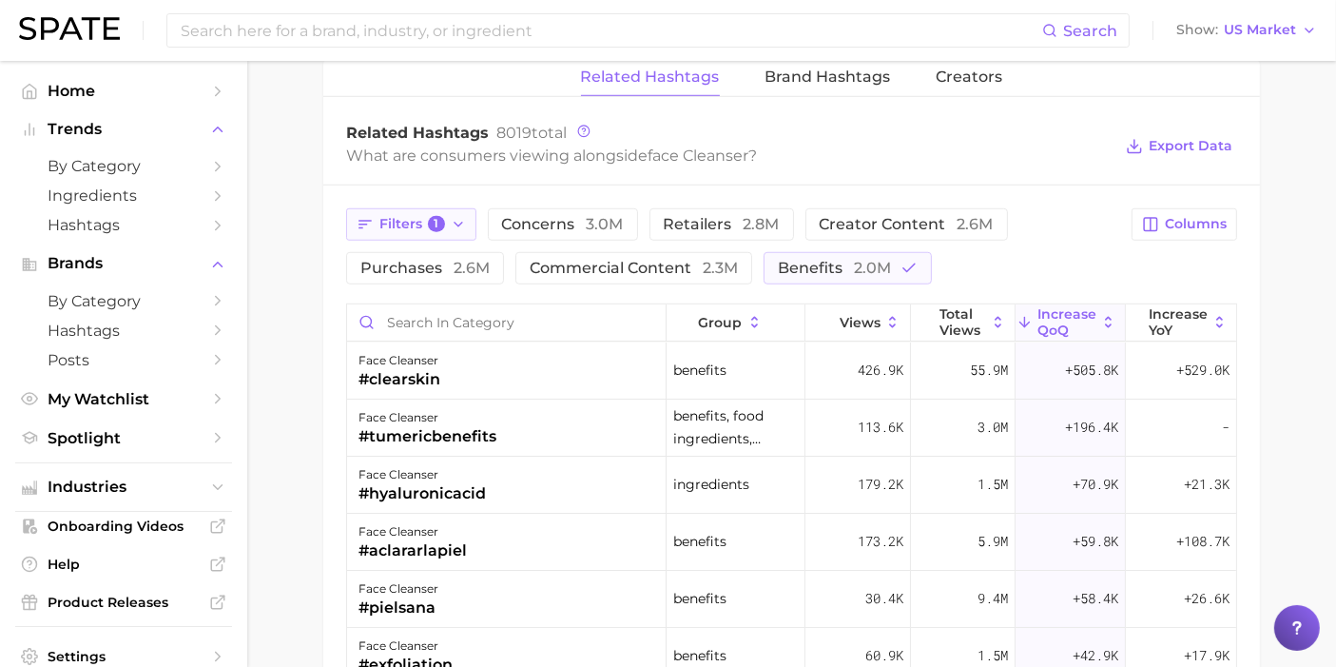
click at [447, 220] on button "Filters 1" at bounding box center [411, 224] width 130 height 32
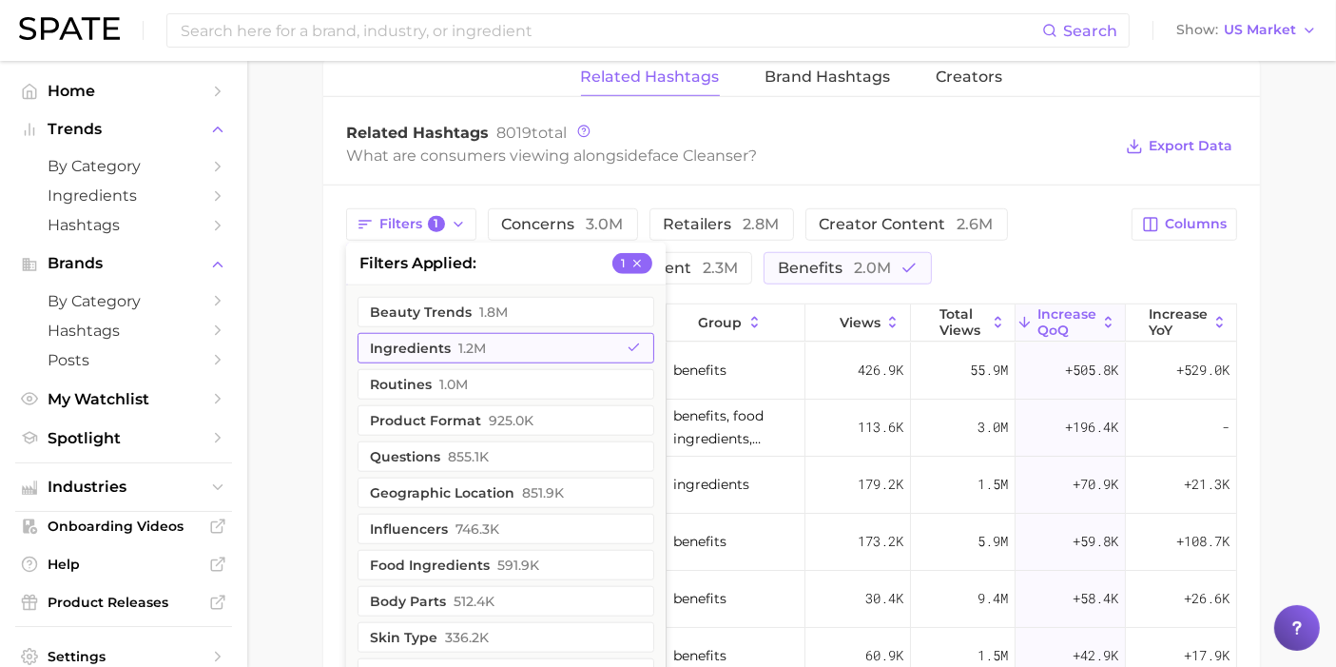
click at [453, 338] on button "ingredients 1.2m" at bounding box center [506, 348] width 297 height 30
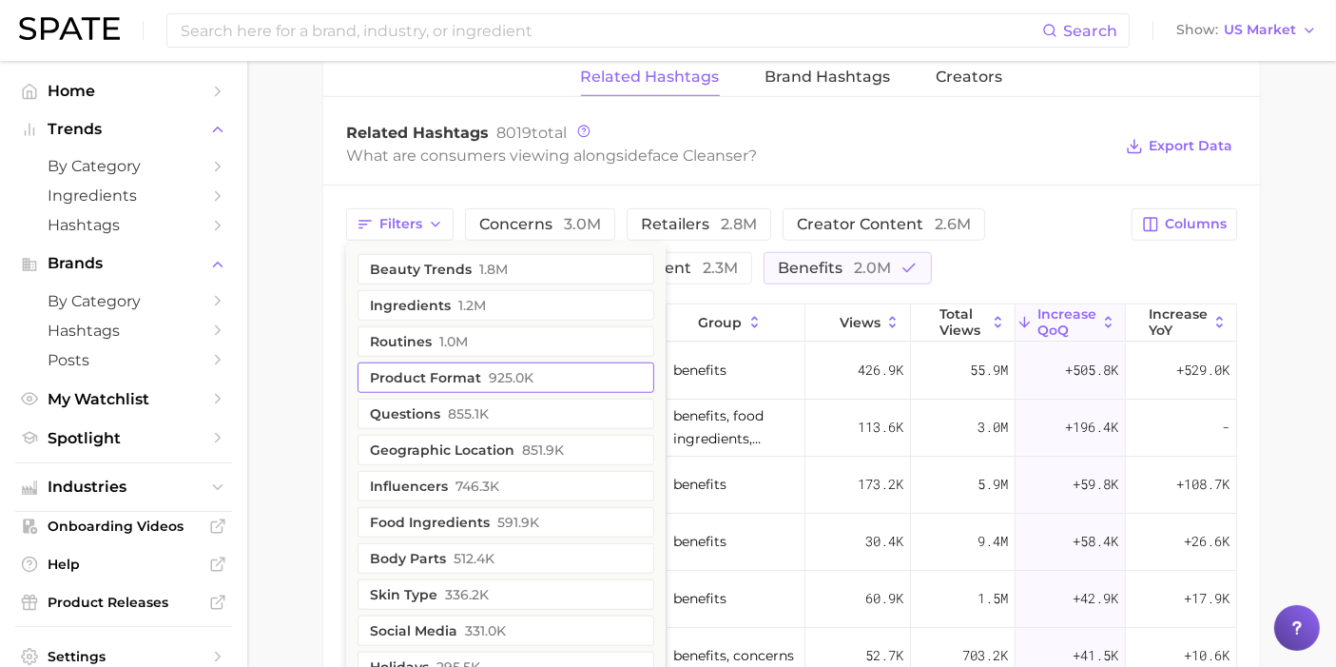
click at [426, 375] on button "product format 925.0k" at bounding box center [506, 377] width 297 height 30
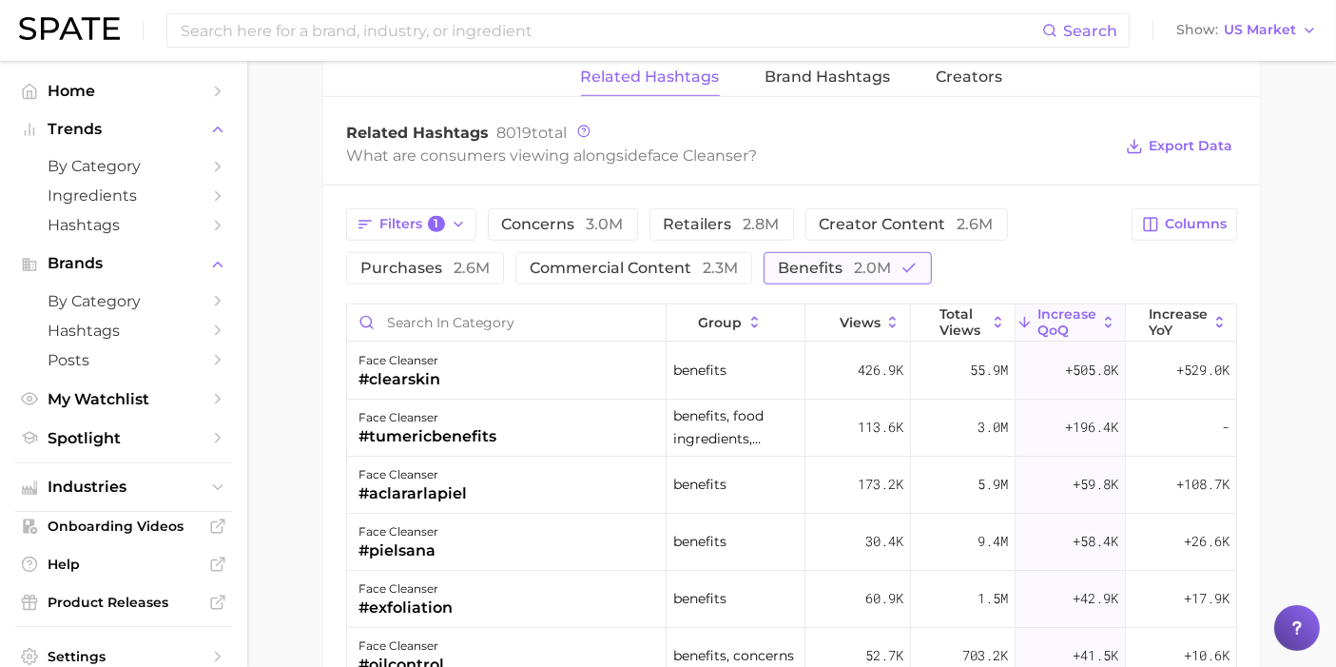
click at [809, 262] on span "benefits 2.0m" at bounding box center [834, 268] width 113 height 15
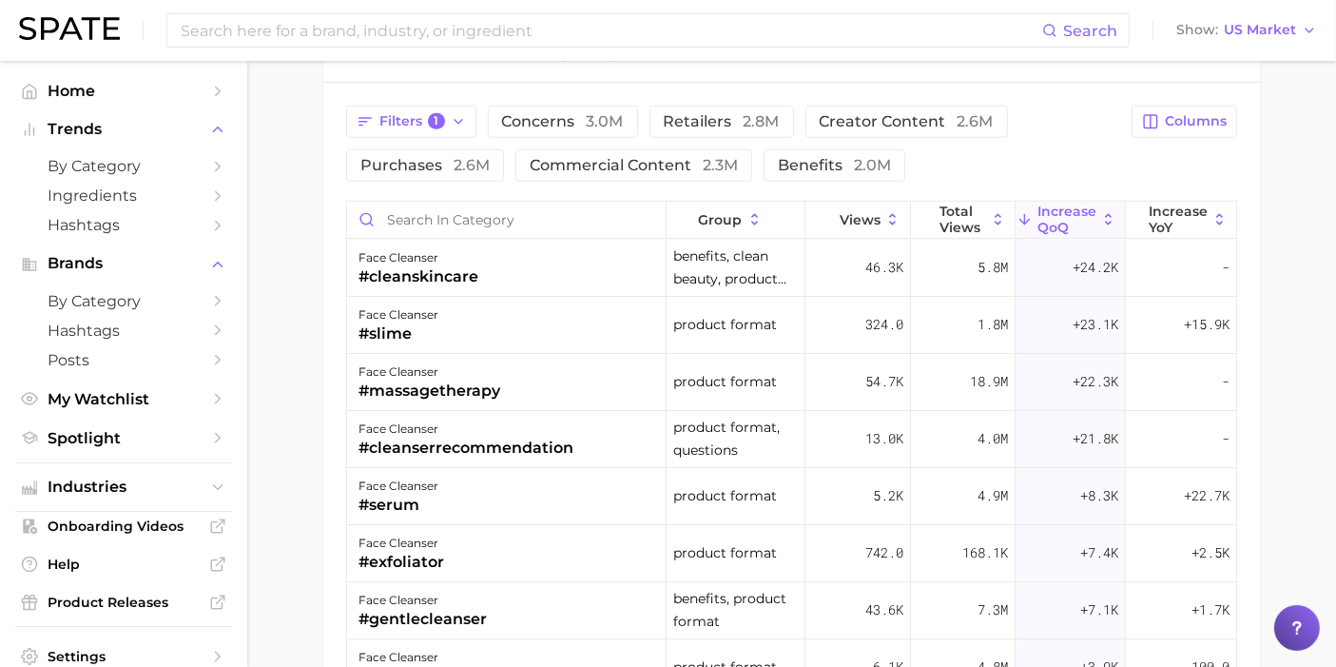
scroll to position [1584, 0]
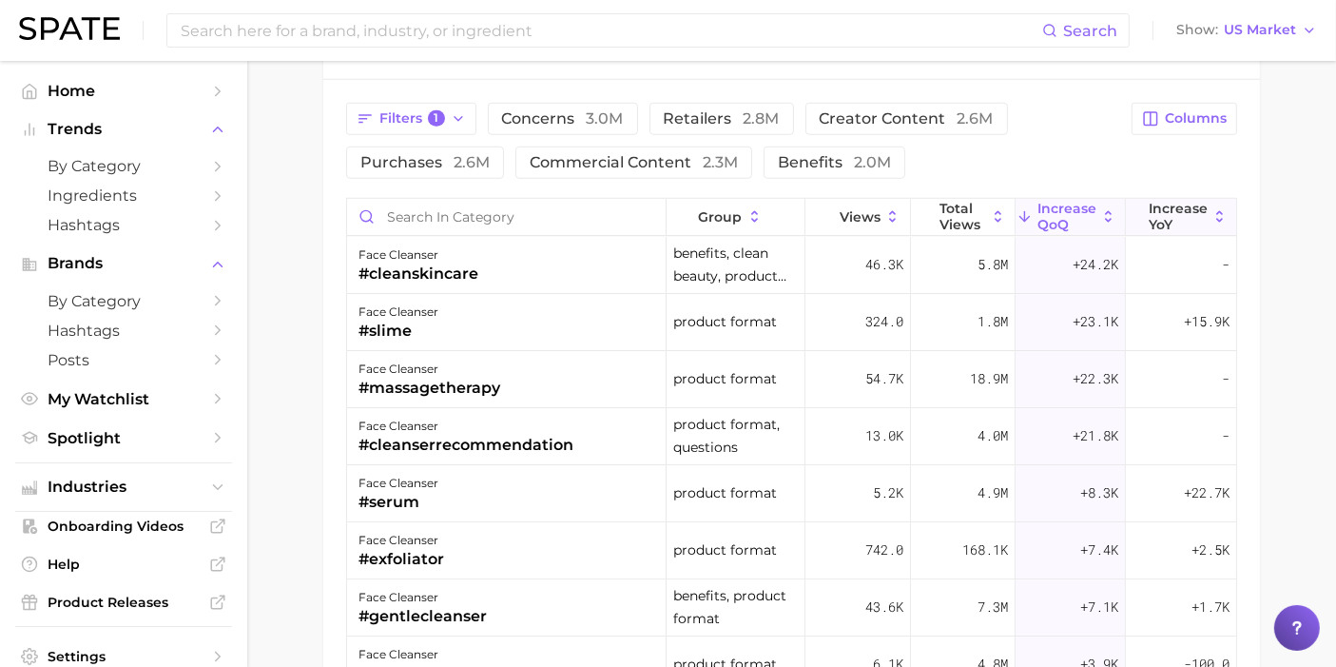
click at [1157, 207] on span "increase YoY" at bounding box center [1178, 216] width 59 height 30
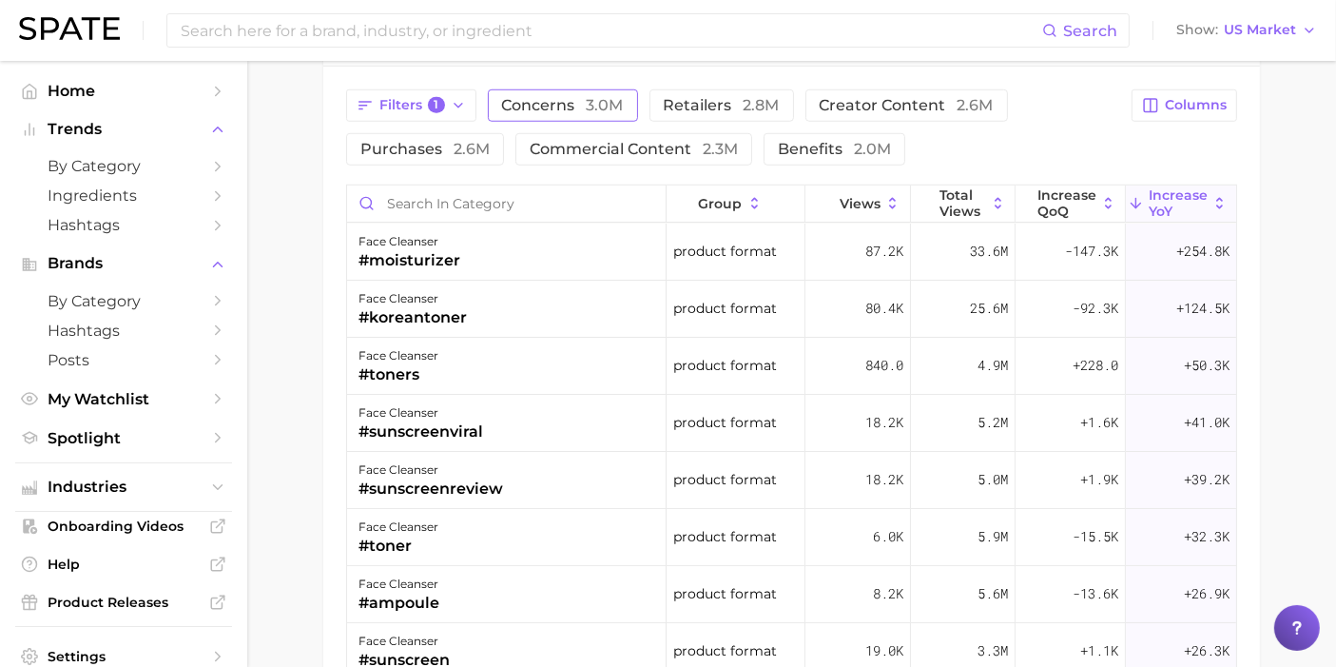
scroll to position [1373, 0]
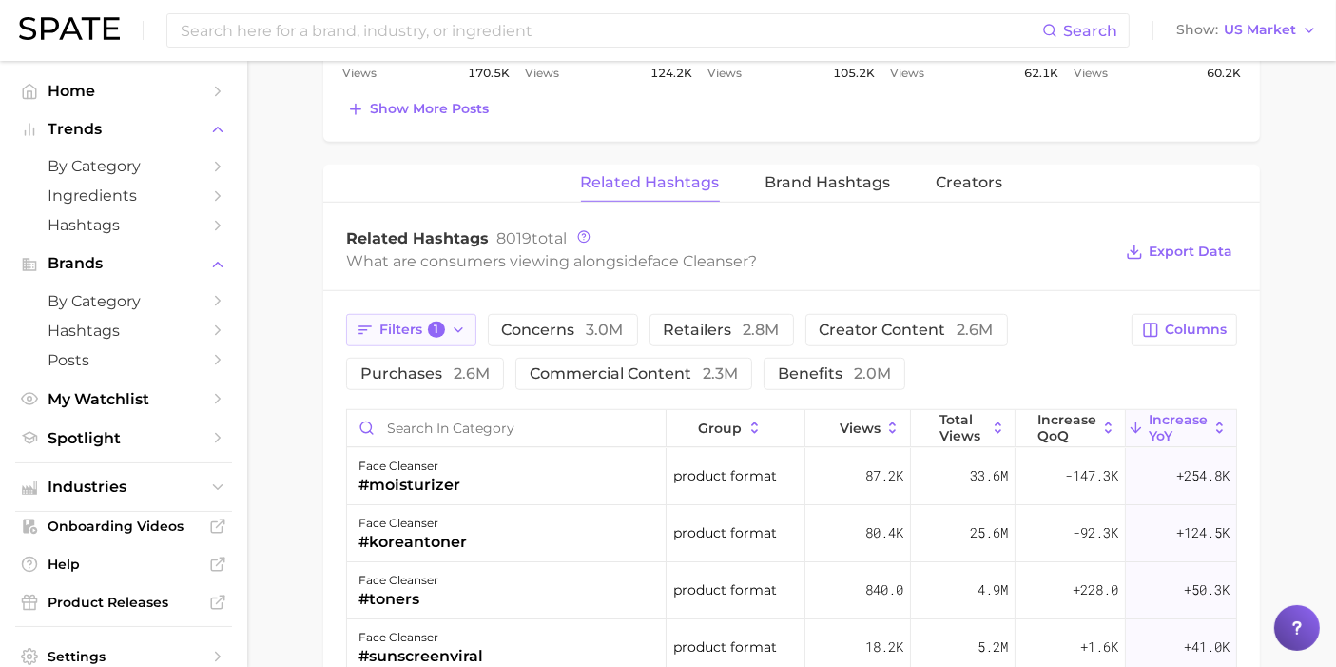
click at [454, 322] on icon "button" at bounding box center [458, 329] width 15 height 15
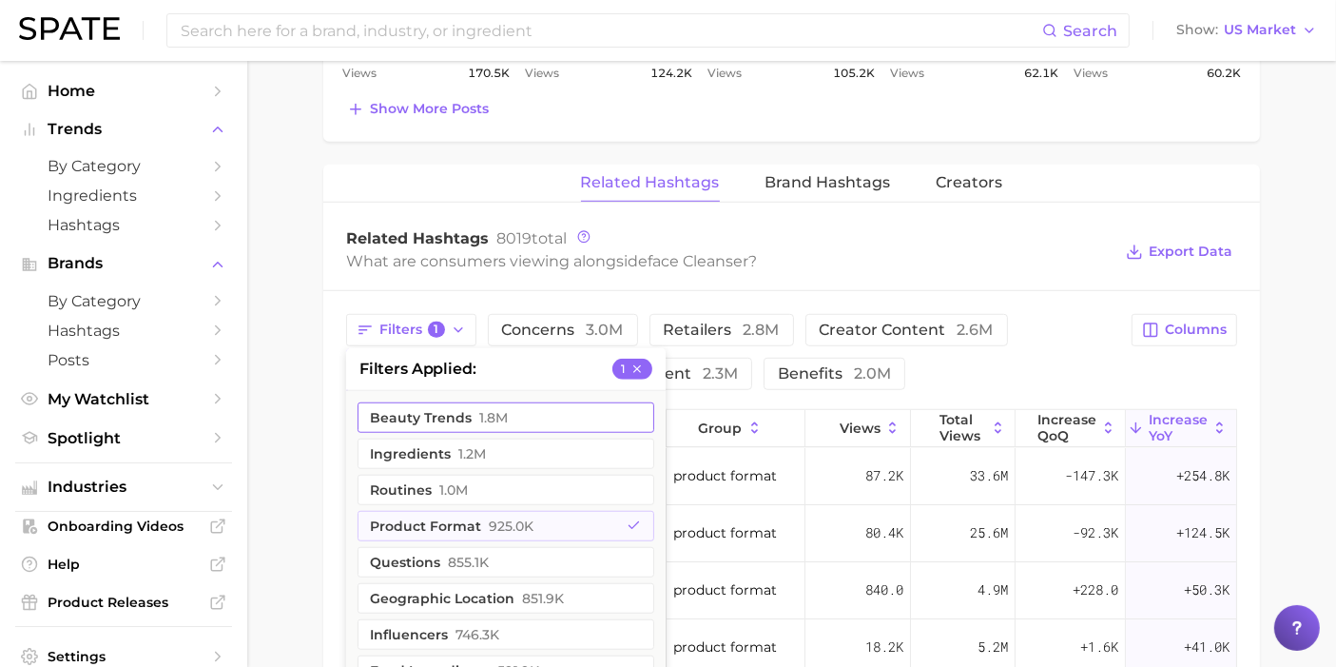
click at [460, 405] on button "beauty trends 1.8m" at bounding box center [506, 417] width 297 height 30
drag, startPoint x: 315, startPoint y: 289, endPoint x: 448, endPoint y: 325, distance: 138.0
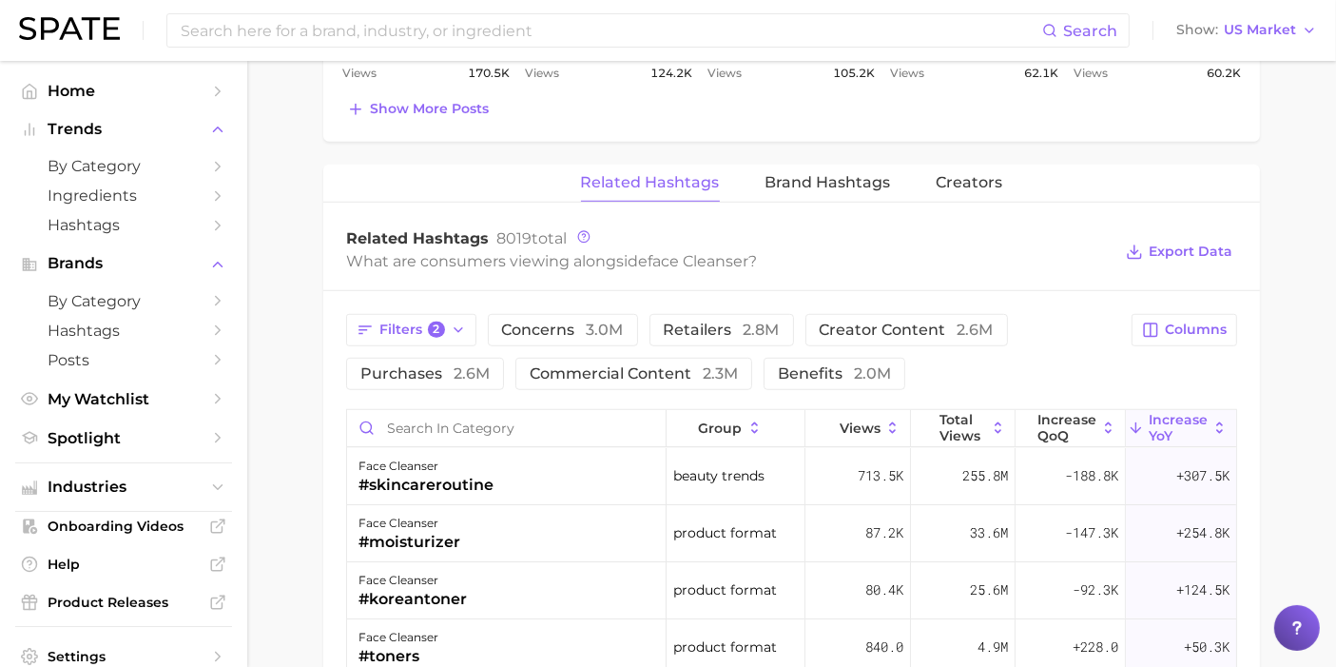
click at [451, 322] on icon "button" at bounding box center [458, 329] width 15 height 15
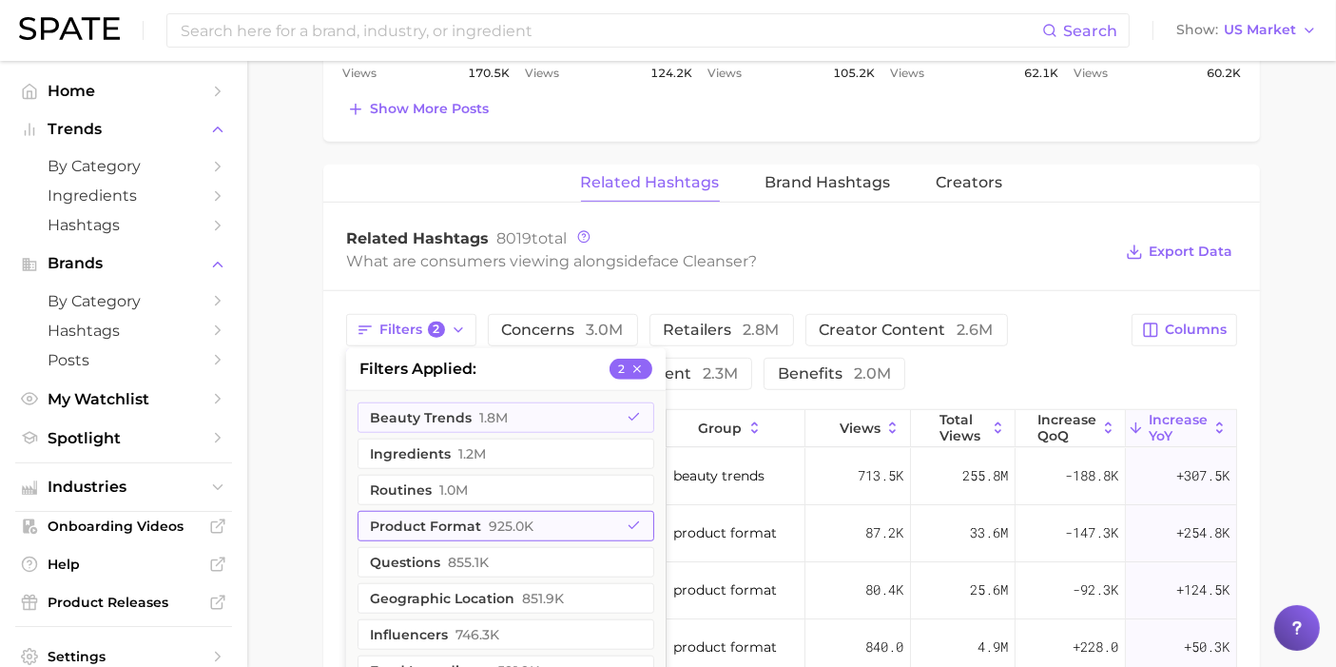
click at [456, 515] on button "product format 925.0k" at bounding box center [506, 526] width 297 height 30
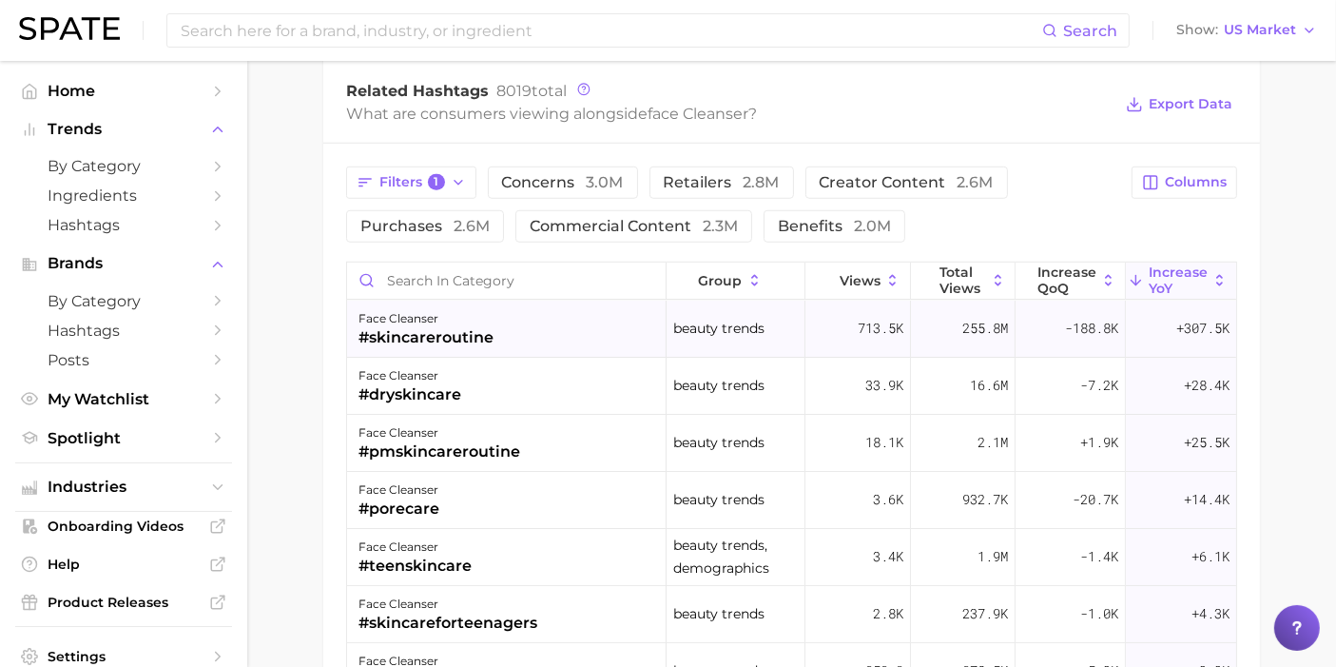
scroll to position [1479, 0]
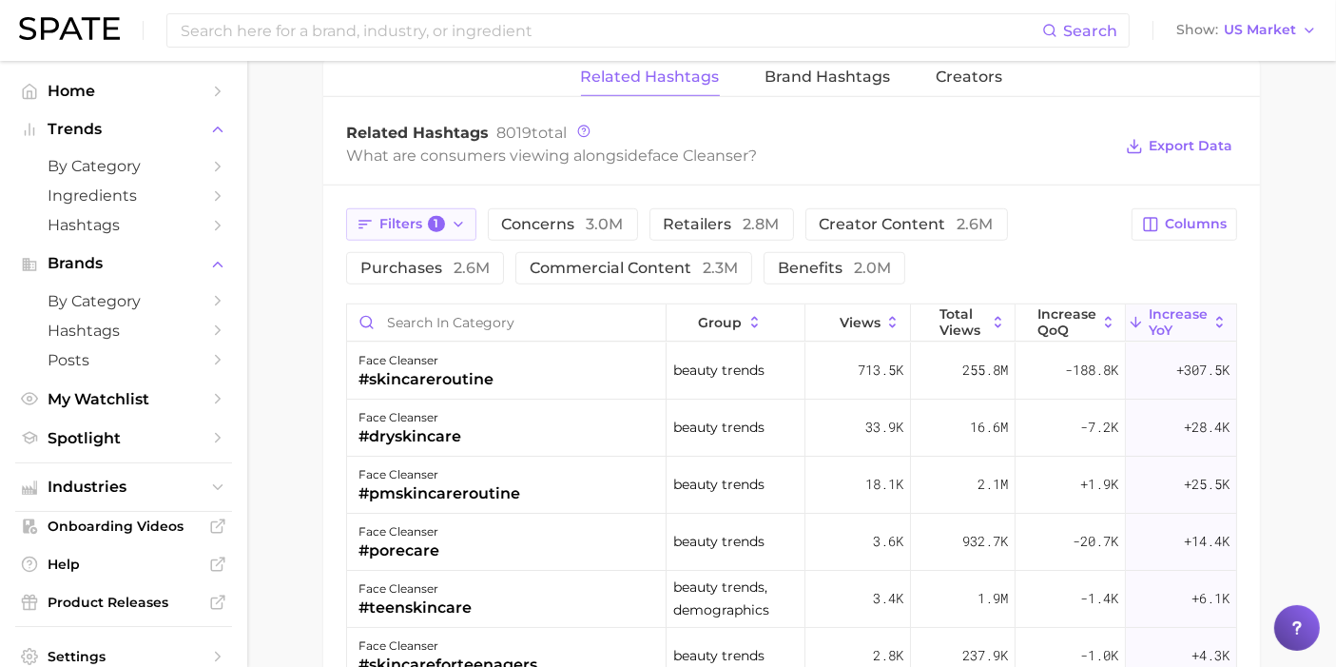
click at [406, 208] on button "Filters 1" at bounding box center [411, 224] width 130 height 32
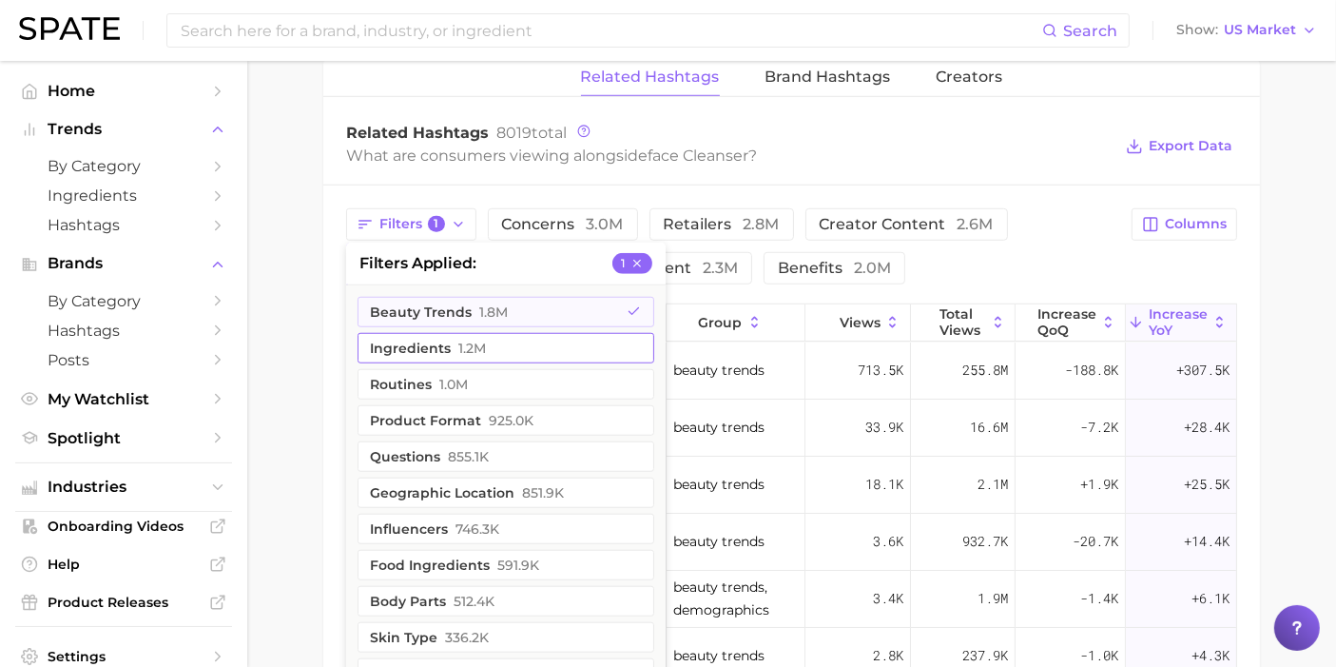
click at [404, 310] on button "beauty trends 1.8m" at bounding box center [506, 312] width 297 height 30
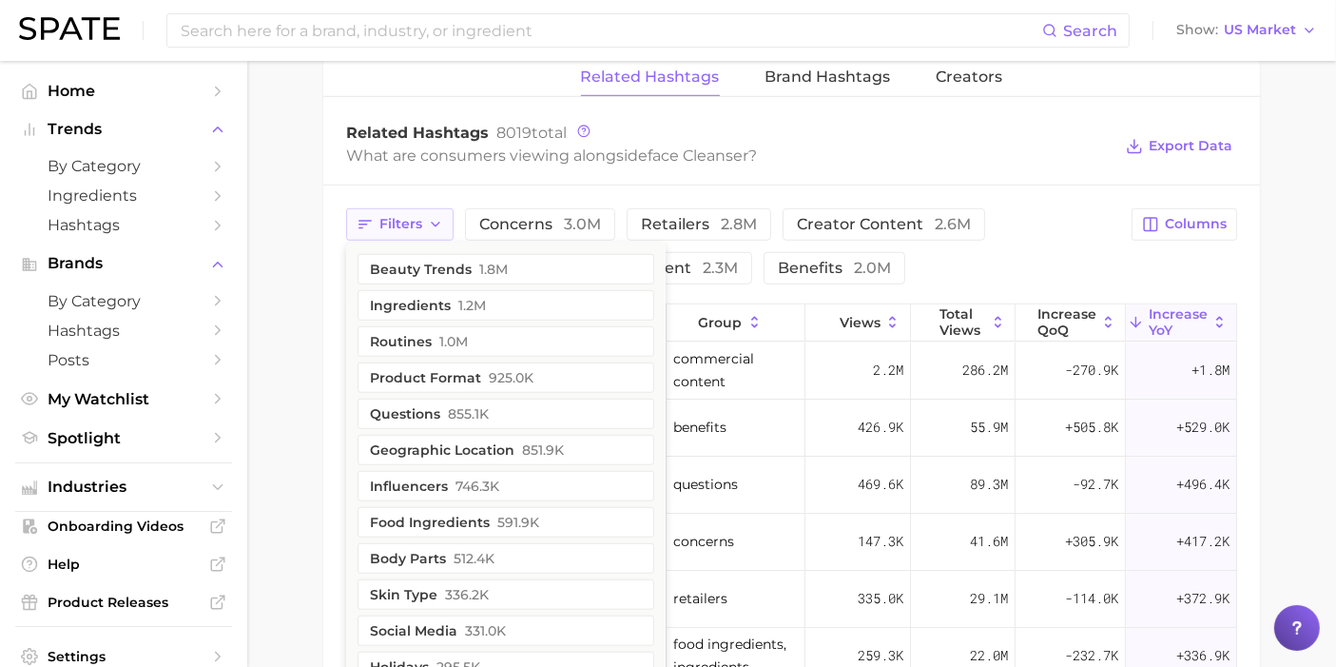
click at [413, 216] on span "Filters" at bounding box center [400, 224] width 43 height 16
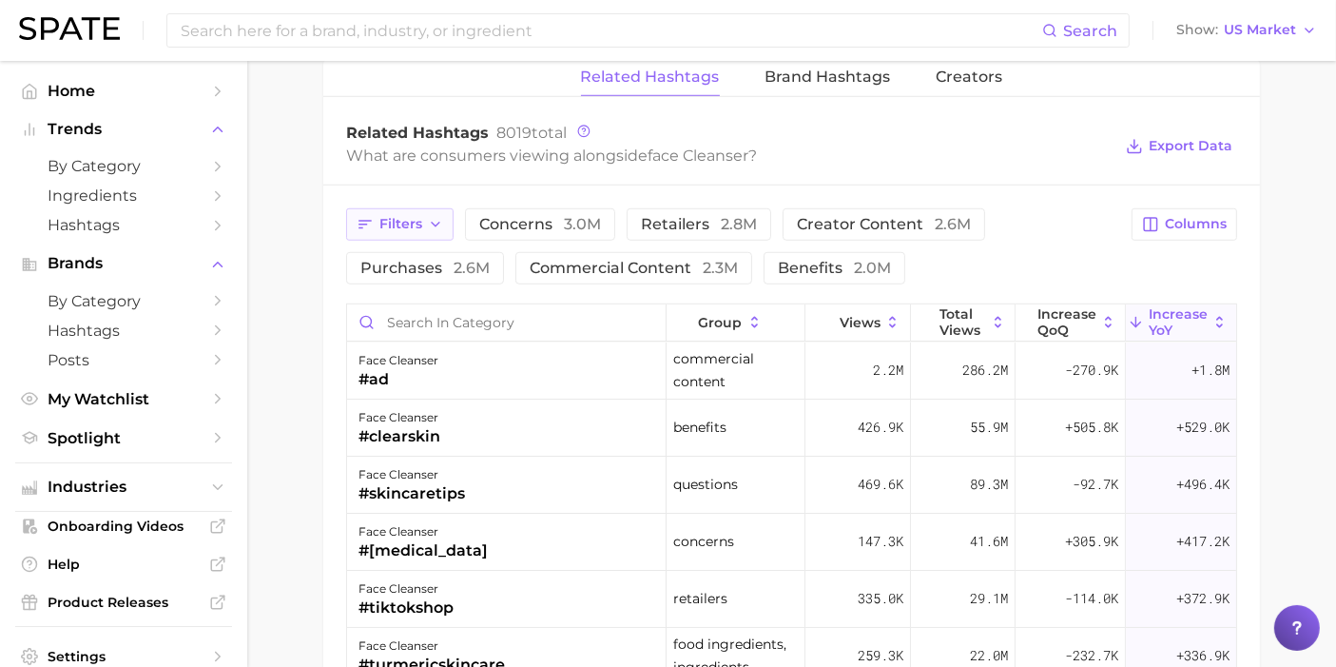
click at [415, 208] on button "Filters" at bounding box center [399, 224] width 107 height 32
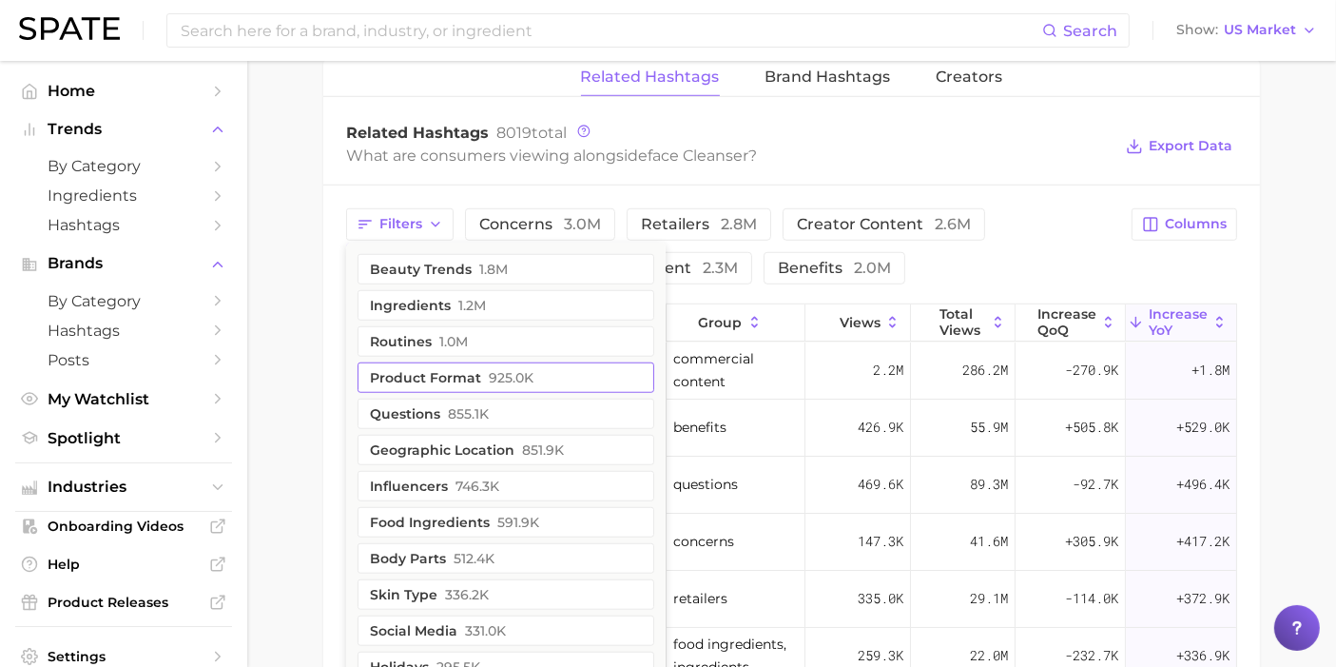
click at [478, 378] on button "product format 925.0k" at bounding box center [506, 377] width 297 height 30
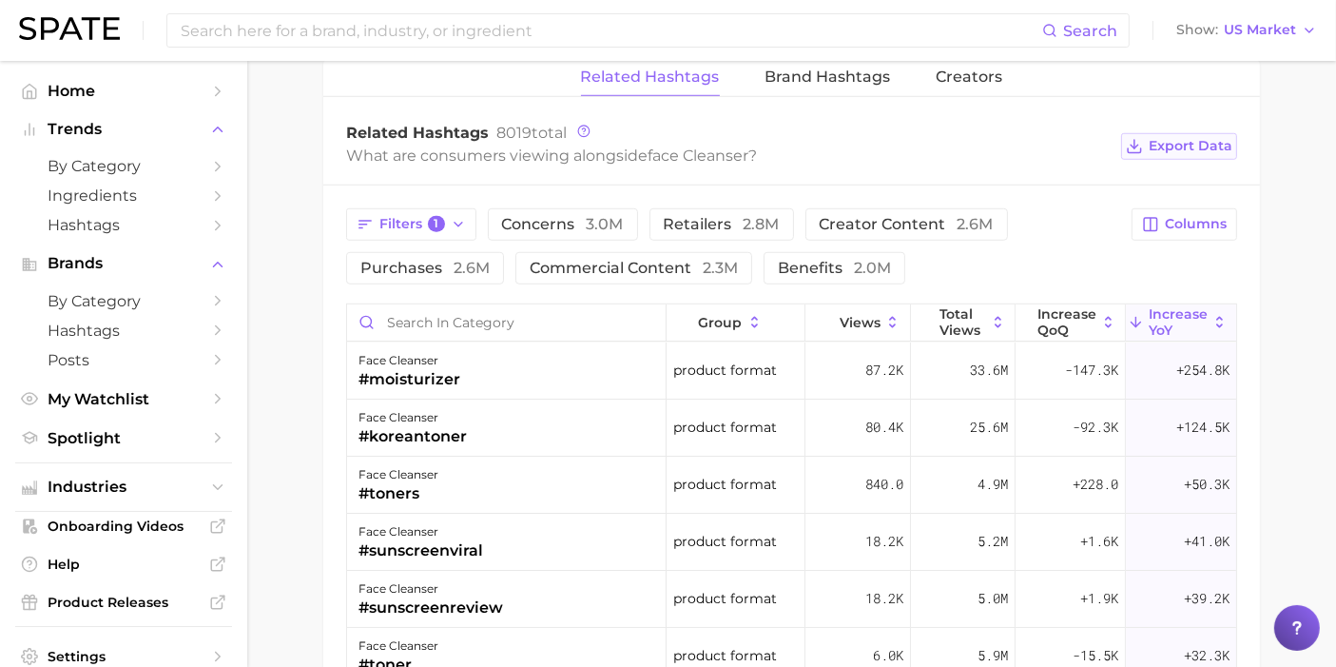
click at [1146, 139] on button "Export Data" at bounding box center [1179, 146] width 116 height 27
